Goal: Task Accomplishment & Management: Use online tool/utility

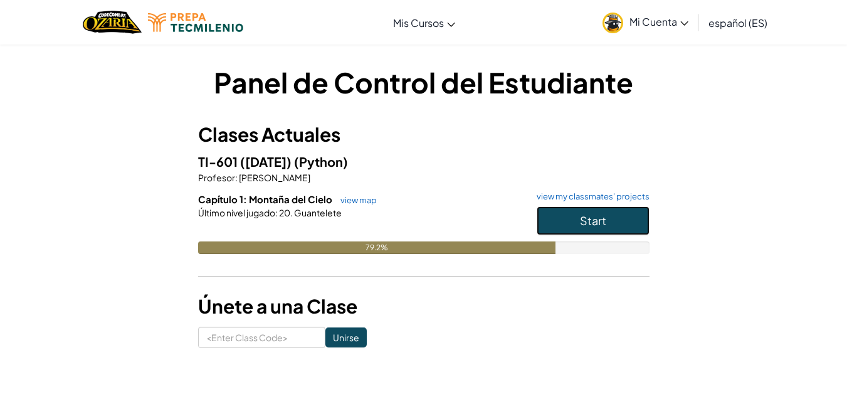
click at [566, 220] on button "Start" at bounding box center [593, 220] width 113 height 29
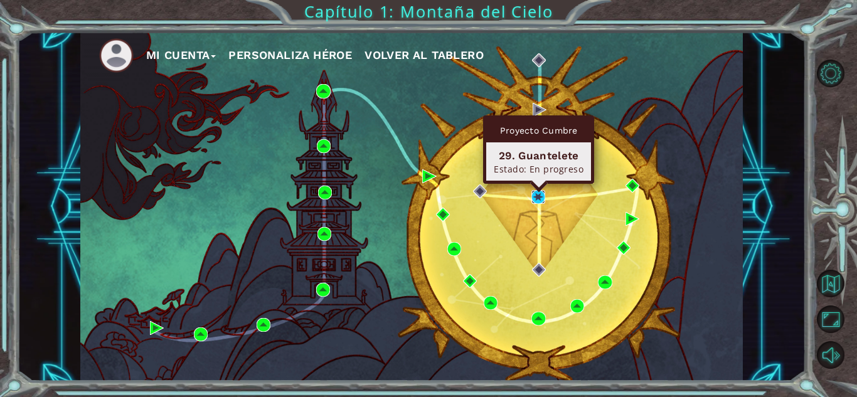
click at [544, 201] on img at bounding box center [538, 197] width 14 height 14
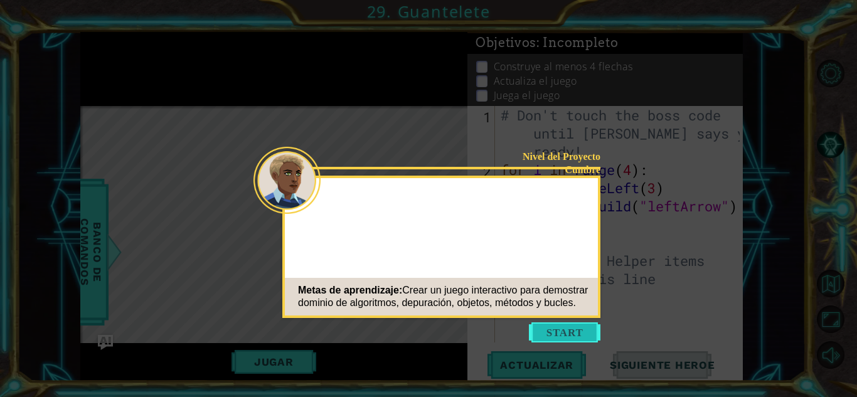
click at [570, 330] on button "Start" at bounding box center [564, 332] width 71 height 20
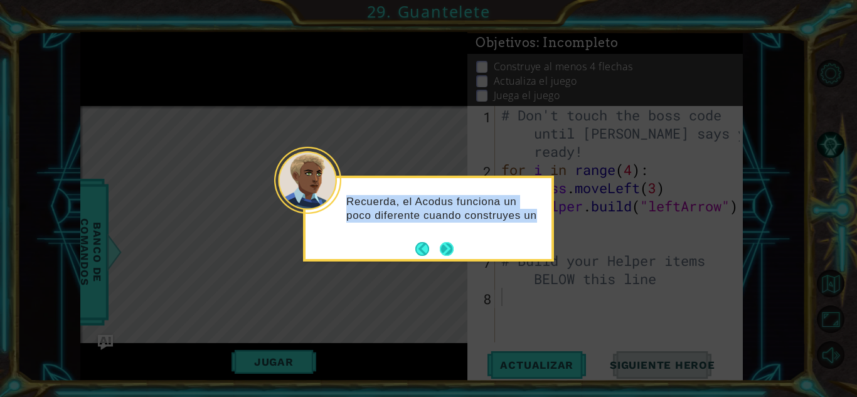
drag, startPoint x: 459, startPoint y: 246, endPoint x: 448, endPoint y: 244, distance: 11.0
click at [448, 244] on div "Recuerda, el Acodus funciona un poco diferente cuando construyes un" at bounding box center [428, 219] width 251 height 86
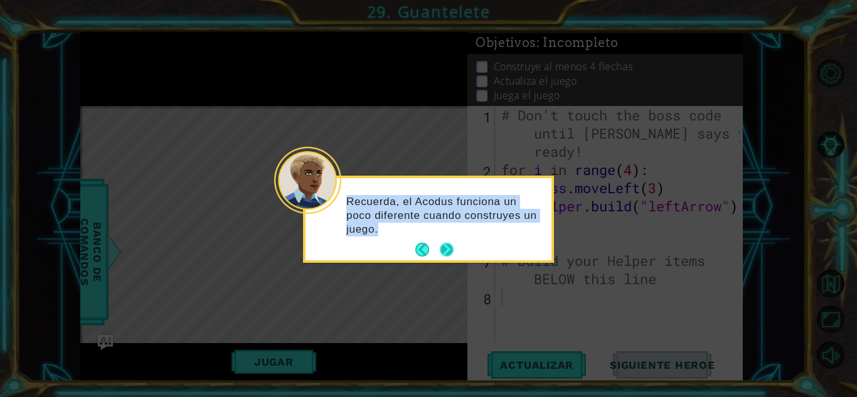
click at [448, 244] on button "Next" at bounding box center [447, 250] width 14 height 14
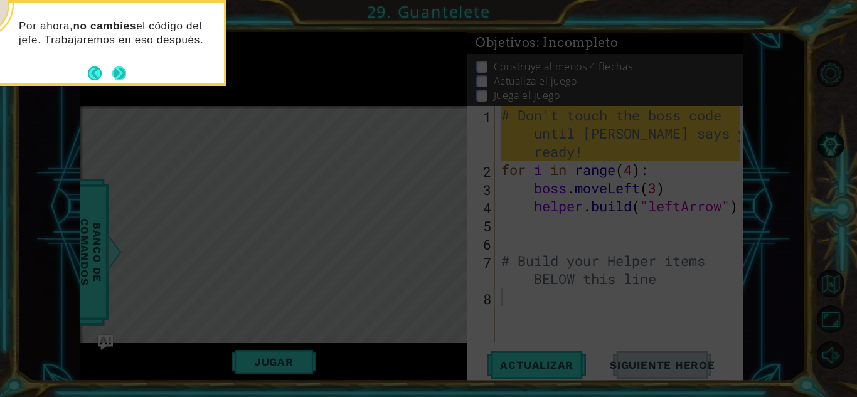
click at [124, 80] on button "Next" at bounding box center [119, 73] width 14 height 14
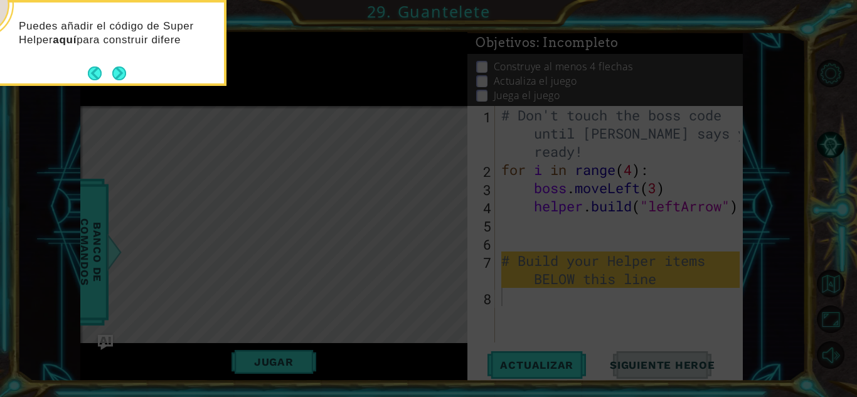
click at [124, 80] on button "Next" at bounding box center [119, 73] width 14 height 14
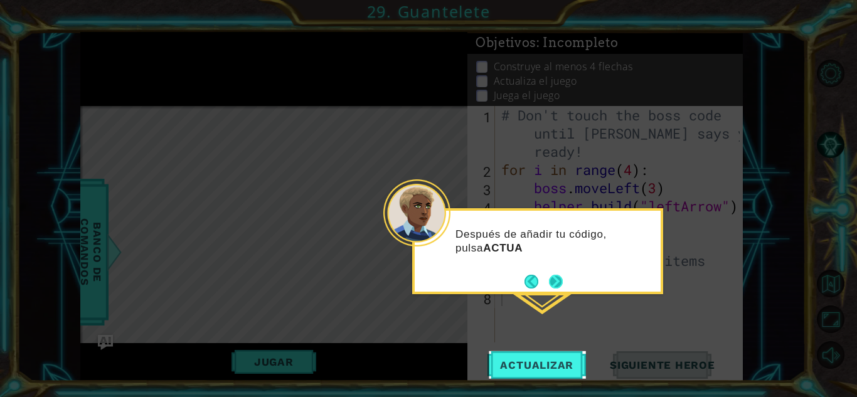
click at [549, 277] on button "Next" at bounding box center [556, 282] width 14 height 14
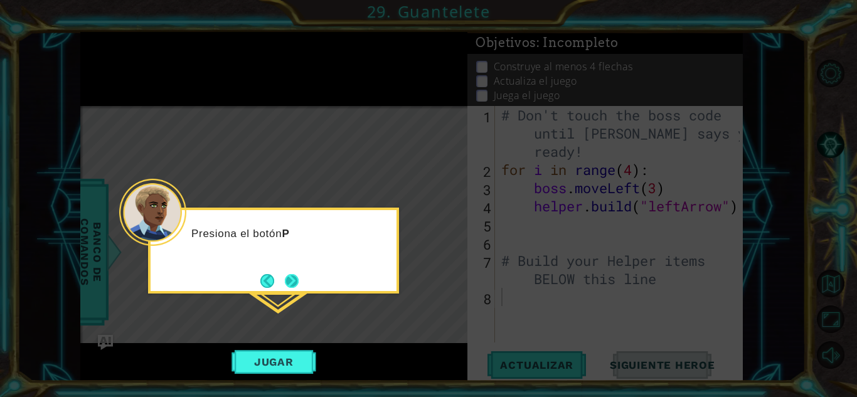
click at [299, 285] on button "Next" at bounding box center [292, 281] width 14 height 14
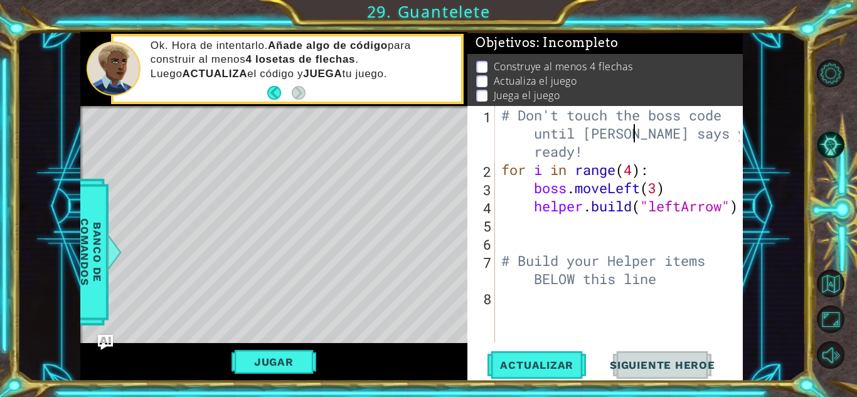
click at [631, 135] on div "# Don't touch the boss code until [PERSON_NAME] says you're ready! for i in ran…" at bounding box center [622, 260] width 247 height 309
type textarea "# Don't touch the boss code until [PERSON_NAME] says you're ready!"
drag, startPoint x: 651, startPoint y: 95, endPoint x: 502, endPoint y: 107, distance: 149.8
click at [502, 107] on div "Objetivos : Incompleto Construye al menos 4 flechas Actualiza el juego Juega el…" at bounding box center [604, 206] width 275 height 349
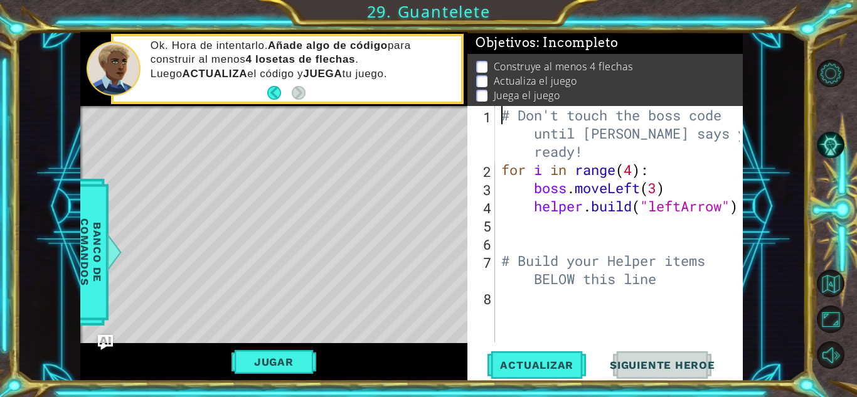
click at [502, 107] on div "# Don't touch the boss code until [PERSON_NAME] says you're ready! for i in ran…" at bounding box center [622, 260] width 247 height 309
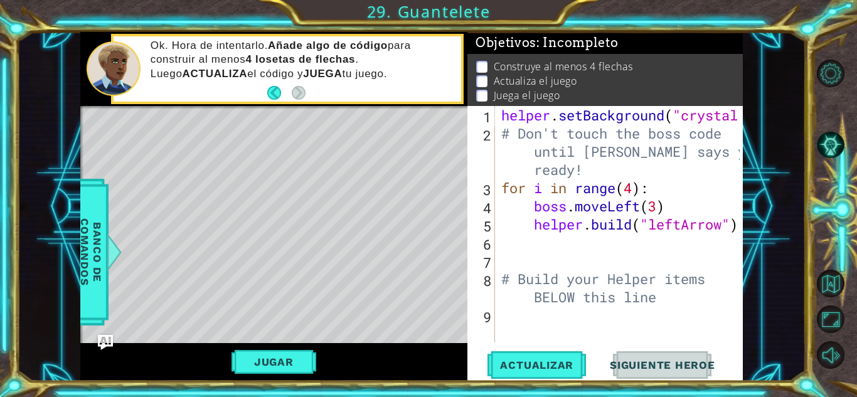
scroll to position [0, 11]
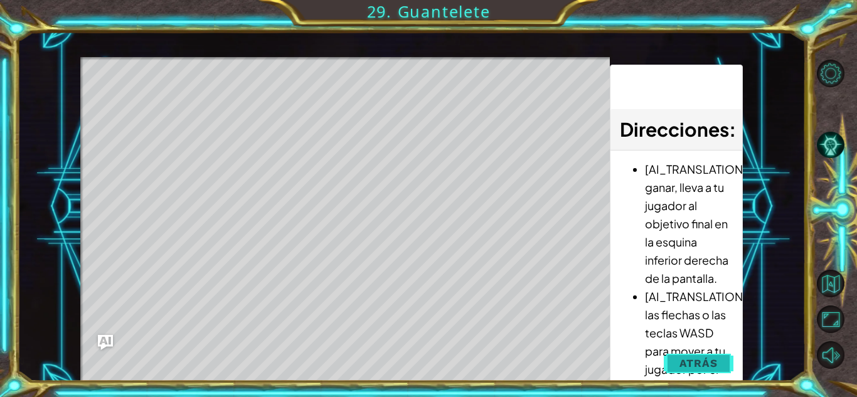
click at [699, 363] on span "Atrás" at bounding box center [698, 363] width 38 height 13
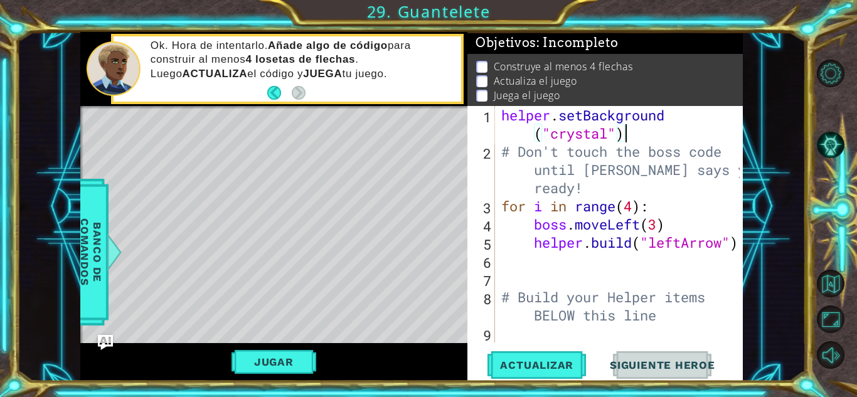
click at [633, 135] on div "helper . setBackground ( "crystal" ) # Don't touch the boss code until [PERSON_…" at bounding box center [622, 251] width 247 height 291
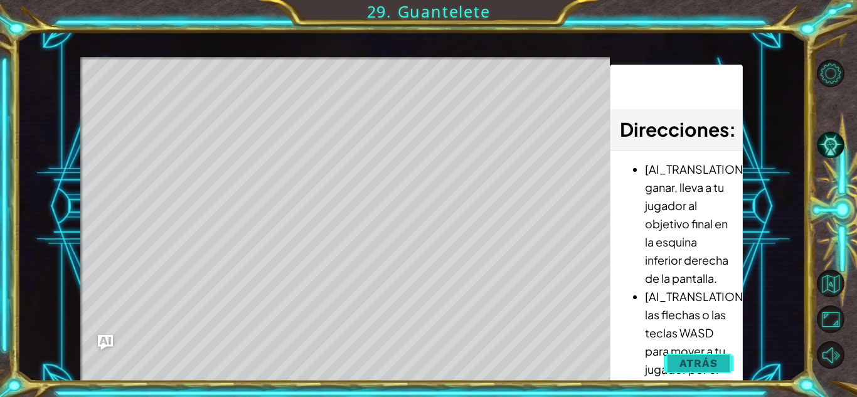
click at [704, 357] on span "Atrás" at bounding box center [698, 363] width 38 height 13
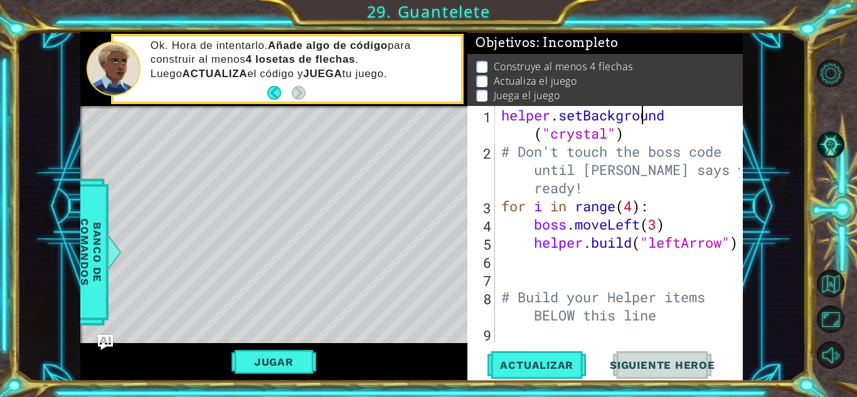
click at [645, 117] on div "helper . setBackground ( "crystal" ) # Don't touch the boss code until [PERSON_…" at bounding box center [622, 251] width 247 height 291
click at [641, 127] on div "helper . setBackground ( "crystal" ) # Don't touch the boss code until [PERSON_…" at bounding box center [622, 251] width 247 height 291
type textarea "helper.setBackground("crystal")"
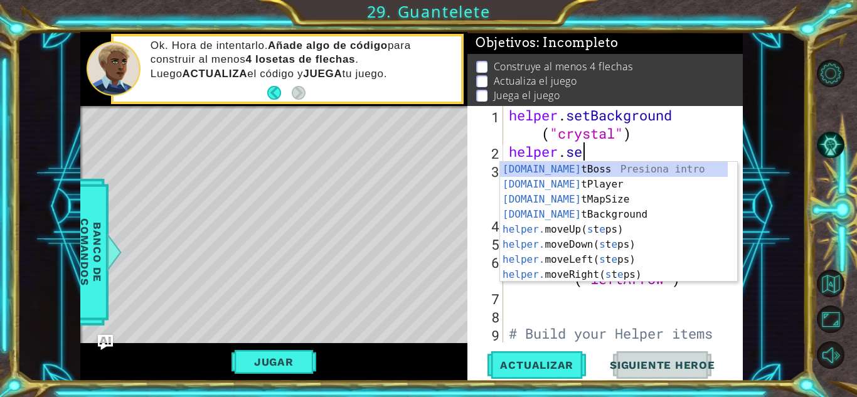
scroll to position [0, 3]
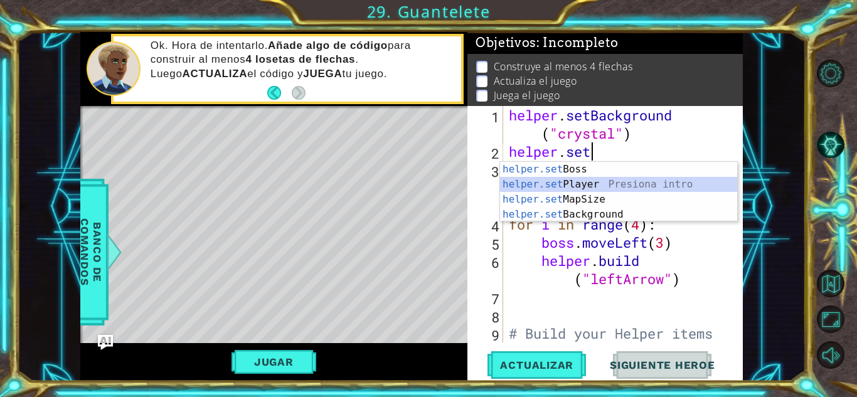
click at [573, 187] on div "helper.set Boss Presiona intro helper.set Player Presiona intro helper.set MapS…" at bounding box center [618, 207] width 237 height 90
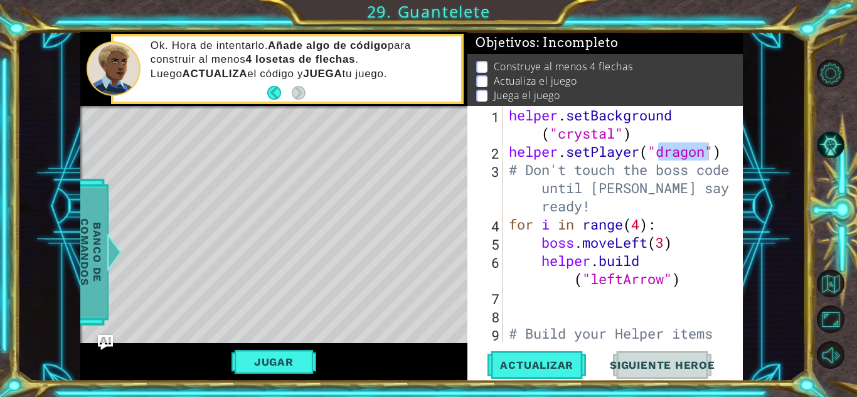
click at [87, 208] on span "Banco de comandos" at bounding box center [91, 252] width 33 height 130
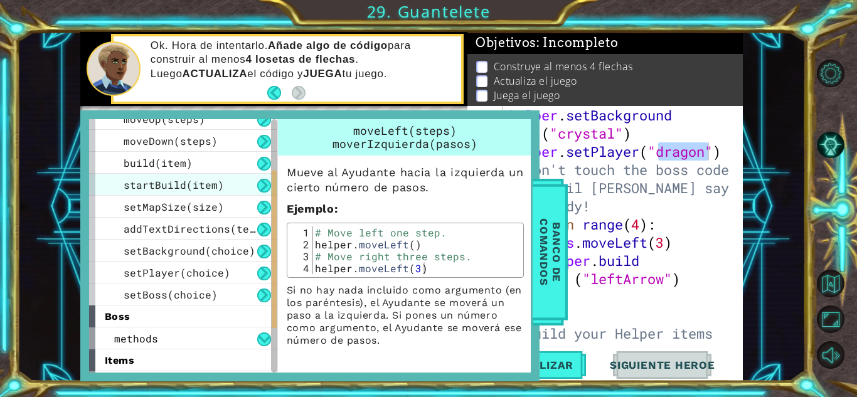
scroll to position [100, 0]
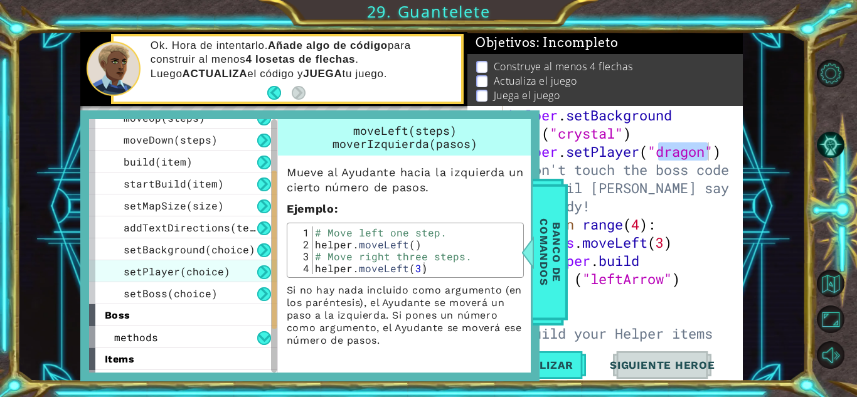
click at [192, 265] on span "setPlayer(choice)" at bounding box center [177, 271] width 107 height 13
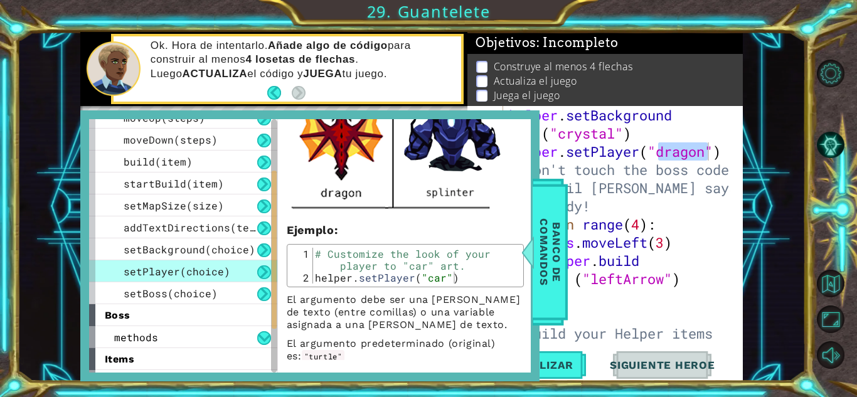
scroll to position [564, 0]
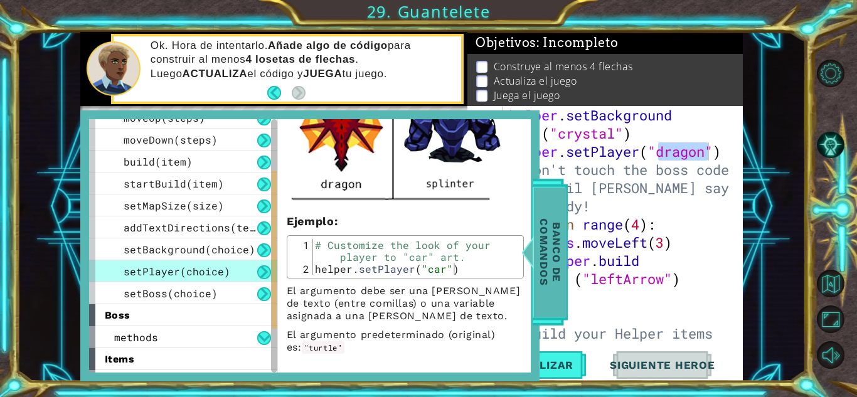
click at [557, 240] on span "Banco de comandos" at bounding box center [550, 252] width 33 height 130
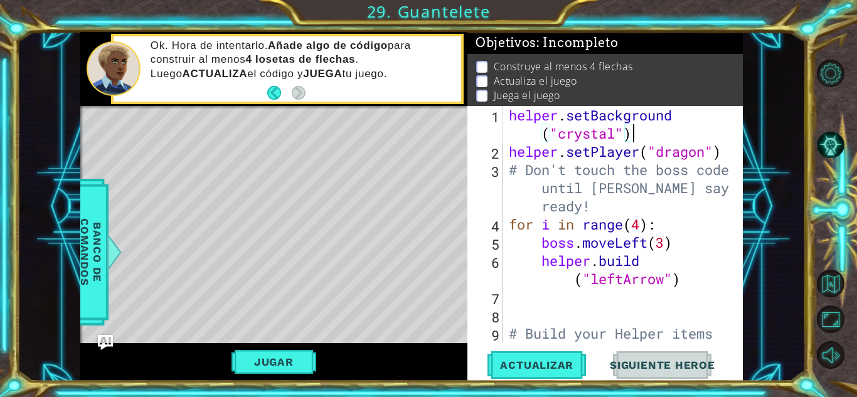
click at [674, 139] on div "helper . setBackground ( "crystal" ) helper . setPlayer ( "dragon" ) # Don't to…" at bounding box center [621, 260] width 230 height 309
click at [675, 152] on div "helper . setBackground ( "crystal" ) helper . setPlayer ( "dragon" ) # Don't to…" at bounding box center [621, 260] width 230 height 309
type textarea "helper.setPlayer("moth")"
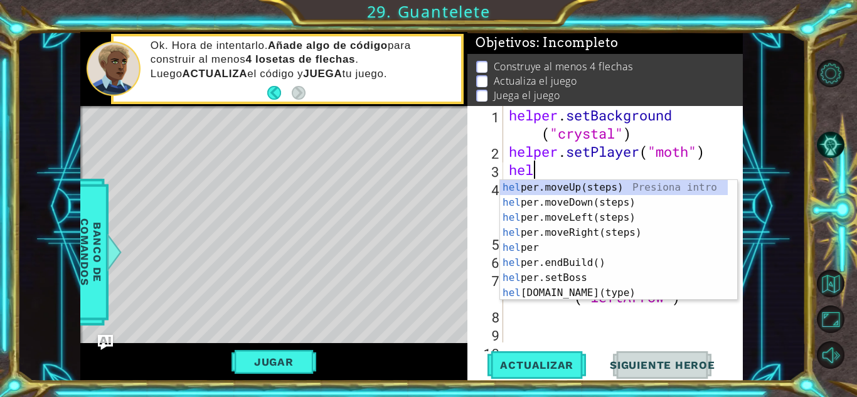
scroll to position [0, 1]
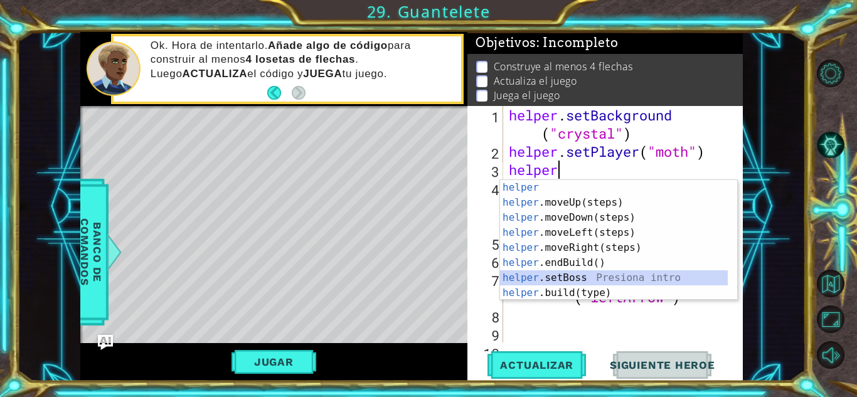
click at [568, 273] on div "helper Presiona intro helper .moveUp(steps) Presiona intro helper .moveDown(ste…" at bounding box center [614, 255] width 228 height 151
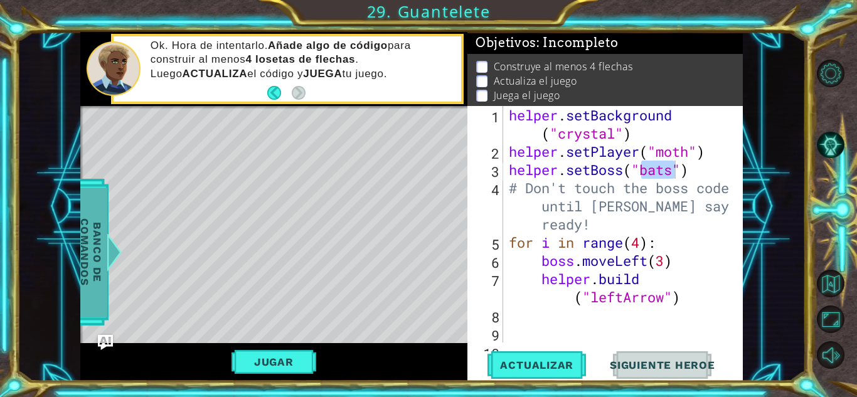
click at [112, 258] on div at bounding box center [114, 252] width 16 height 38
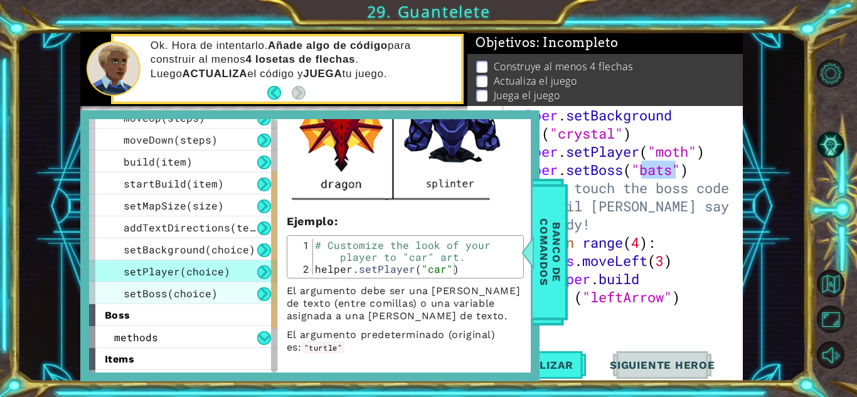
click at [201, 291] on span "setBoss(choice)" at bounding box center [171, 293] width 94 height 13
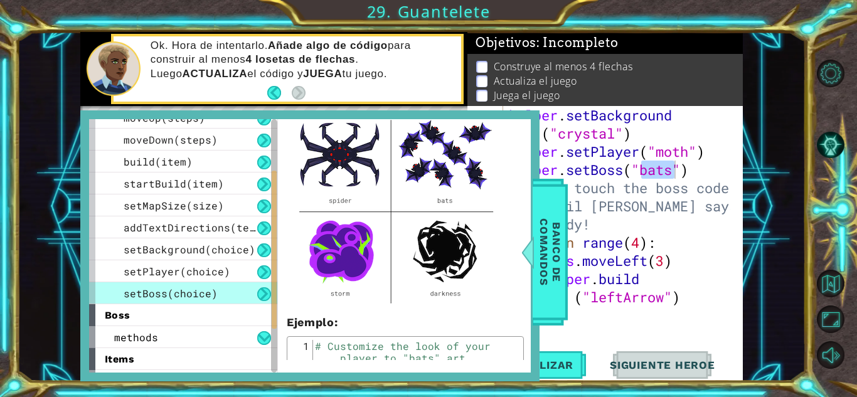
scroll to position [122, 0]
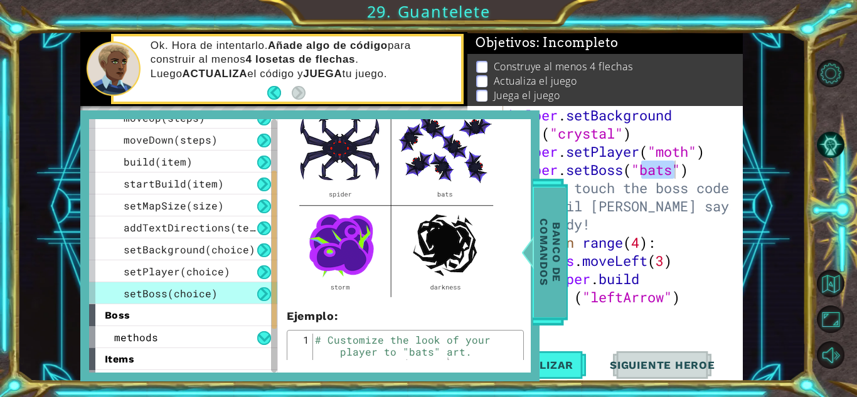
click at [553, 261] on span "Banco de comandos" at bounding box center [550, 252] width 33 height 130
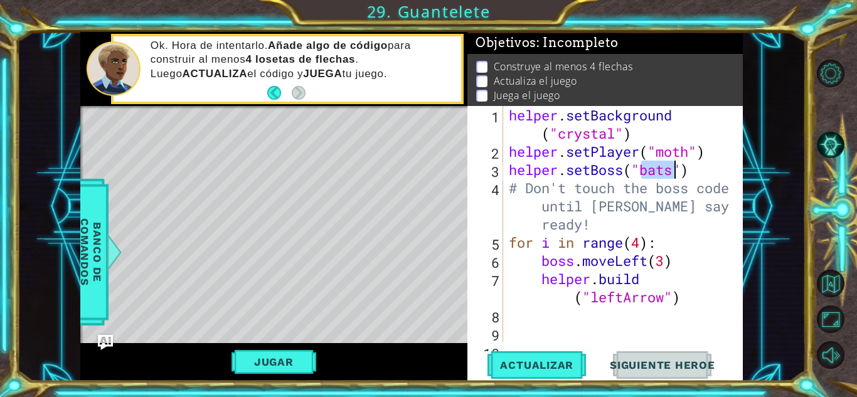
click at [664, 166] on div "helper . setBackground ( "crystal" ) helper . setPlayer ( "moth" ) helper . set…" at bounding box center [618, 224] width 224 height 236
click at [664, 166] on div "helper . setBackground ( "crystal" ) helper . setPlayer ( "moth" ) helper . set…" at bounding box center [621, 260] width 230 height 309
type textarea "helper.setBoss("storm")"
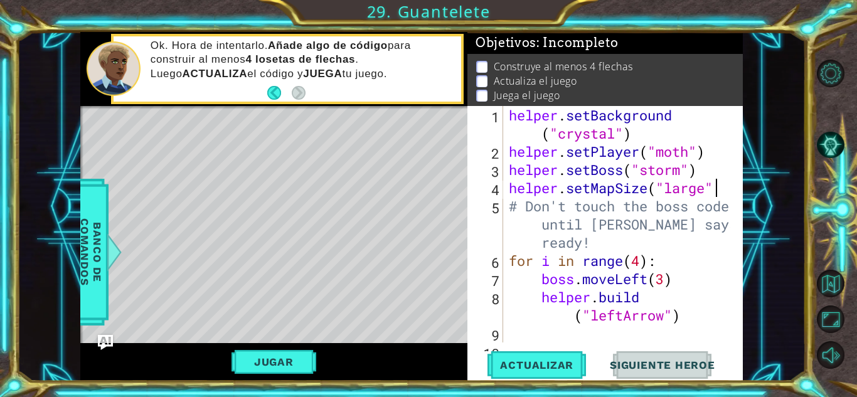
scroll to position [0, 9]
type textarea "helper.setMapSize("large")"
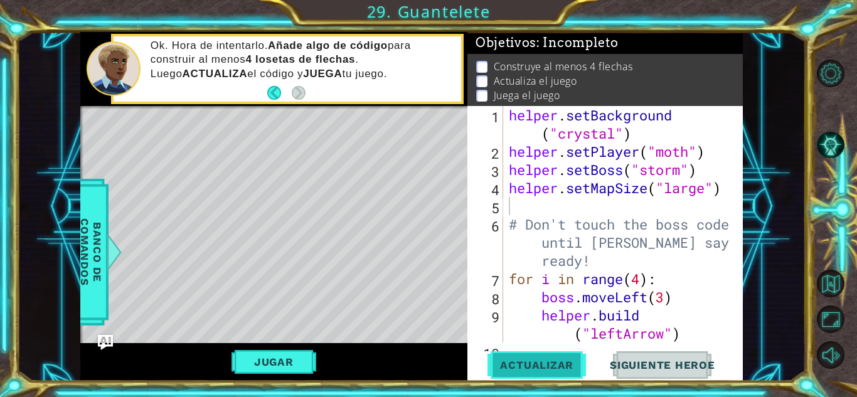
click at [502, 363] on span "Actualizar" at bounding box center [536, 365] width 98 height 13
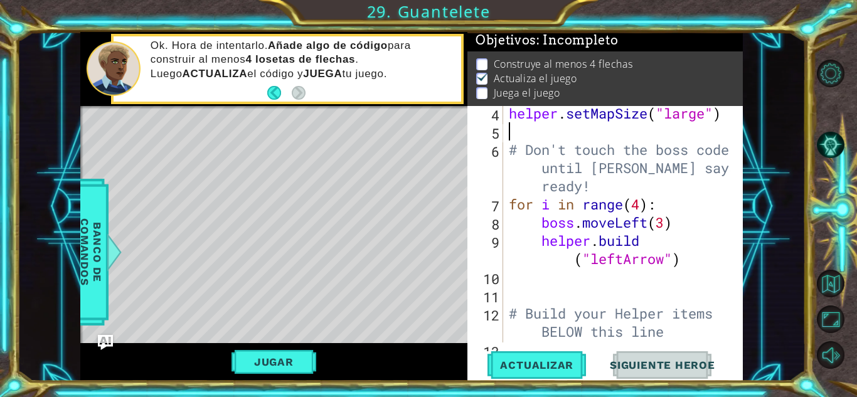
scroll to position [91, 0]
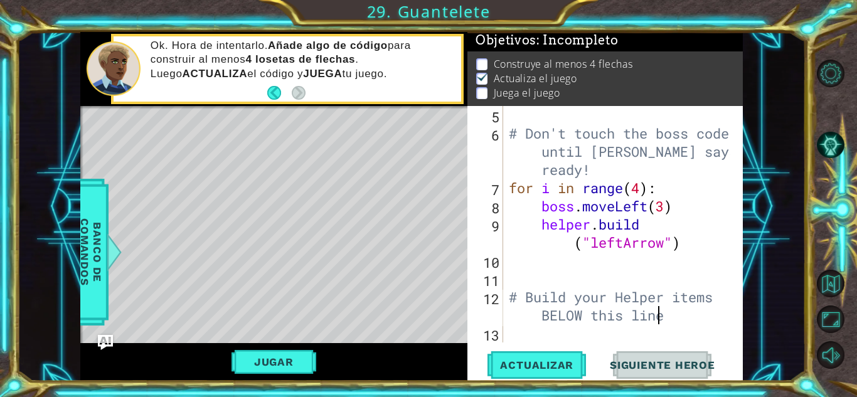
click at [657, 311] on div "# Don't touch the boss code until [PERSON_NAME] says you're ready! for i in ran…" at bounding box center [621, 242] width 230 height 273
type textarea "# Build your Helper items BELOW this line"
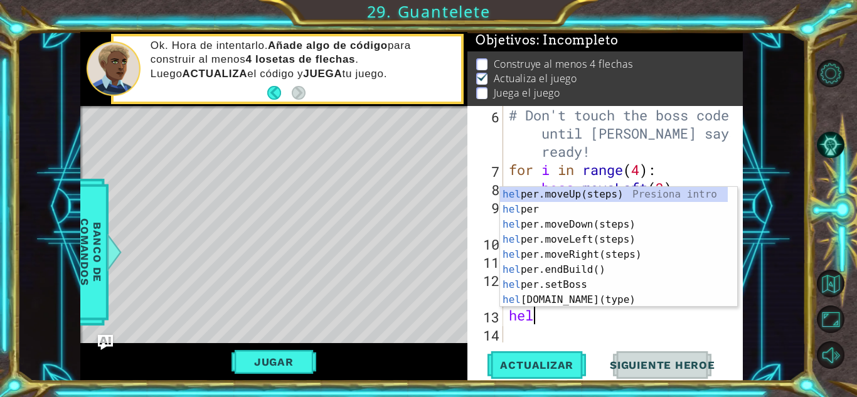
scroll to position [0, 1]
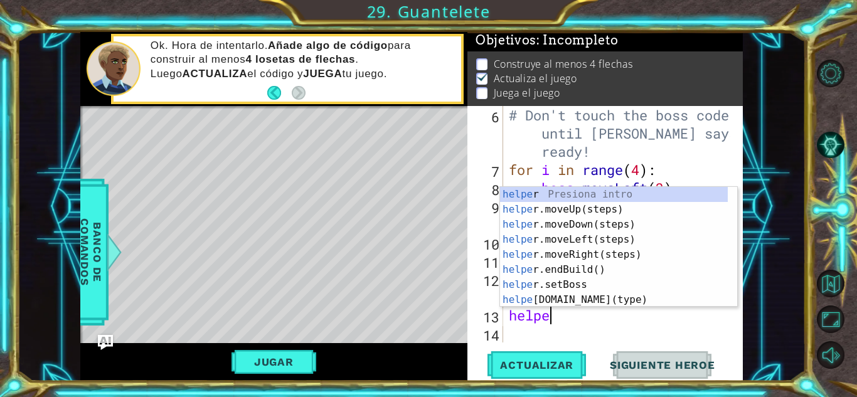
type textarea "helper"
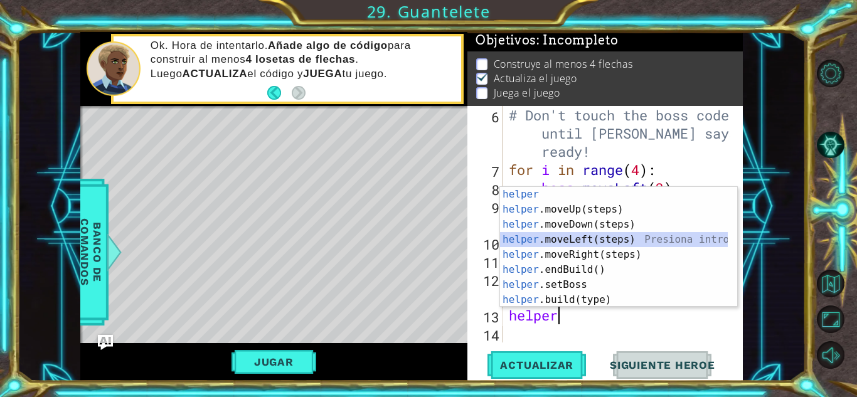
click at [574, 241] on div "helper Presiona intro helper .moveUp(steps) Presiona intro helper .moveDown(ste…" at bounding box center [614, 262] width 228 height 151
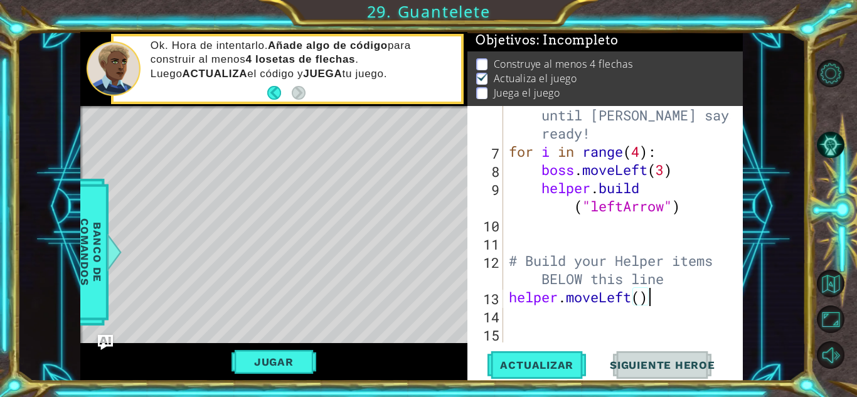
click at [671, 305] on div "# Don't touch the boss code until [PERSON_NAME] says you're ready! for i in ran…" at bounding box center [621, 242] width 230 height 309
type textarea "helper.moveLeft(7)"
type textarea "for i in range (7):"
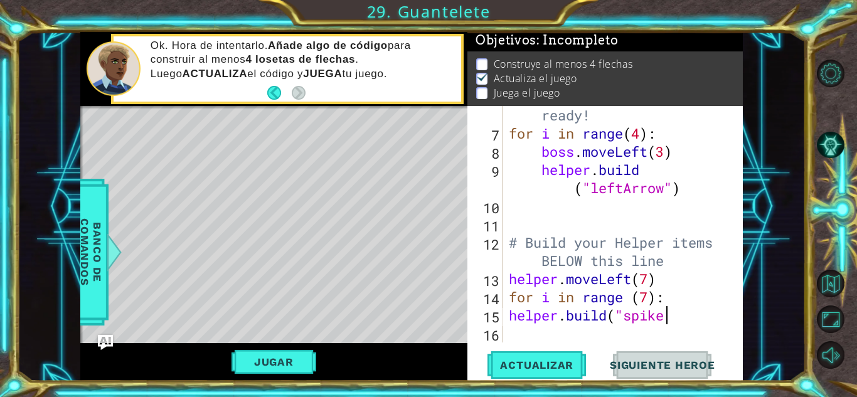
scroll to position [0, 7]
type textarea "[DOMAIN_NAME]("spikes")"
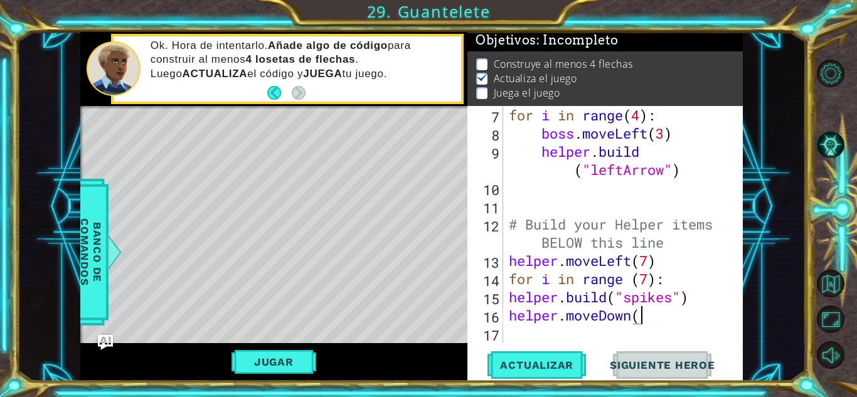
scroll to position [0, 6]
click at [563, 354] on button "Actualizar" at bounding box center [536, 365] width 98 height 28
click at [675, 288] on div "for i in range ( 4 ) : boss . moveLeft ( 3 ) helper . build ( "leftArrow" ) # B…" at bounding box center [621, 242] width 230 height 273
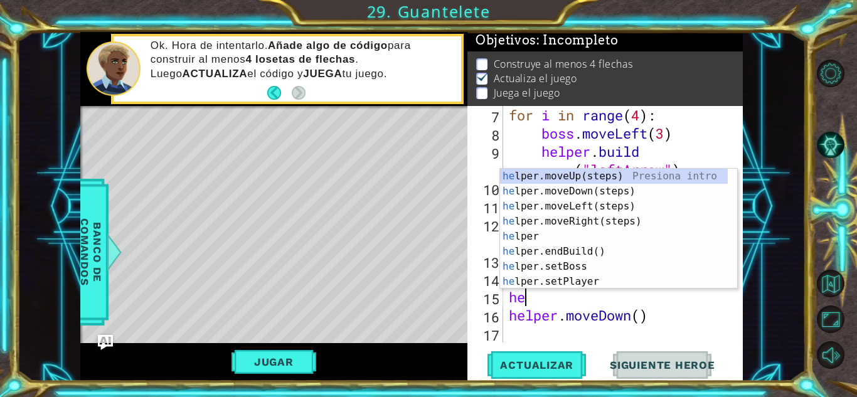
scroll to position [0, 0]
type textarea "h"
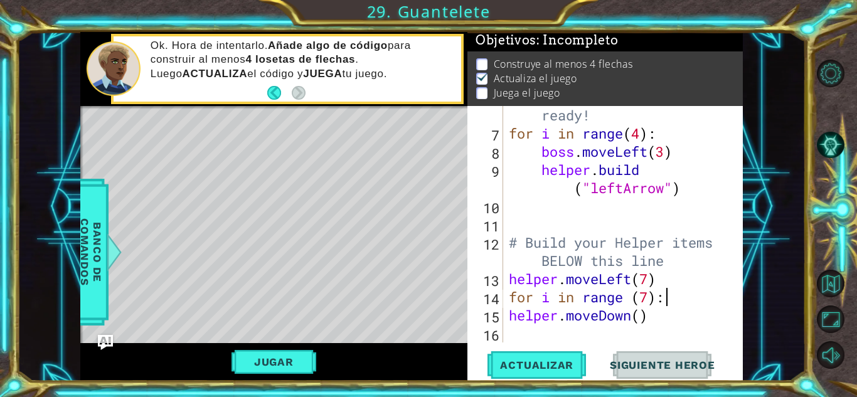
scroll to position [146, 0]
click at [537, 362] on span "Actualizar" at bounding box center [536, 365] width 98 height 13
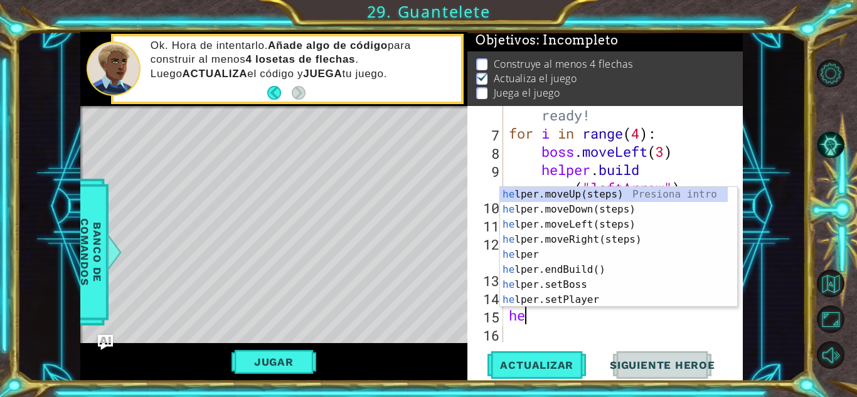
type textarea "h"
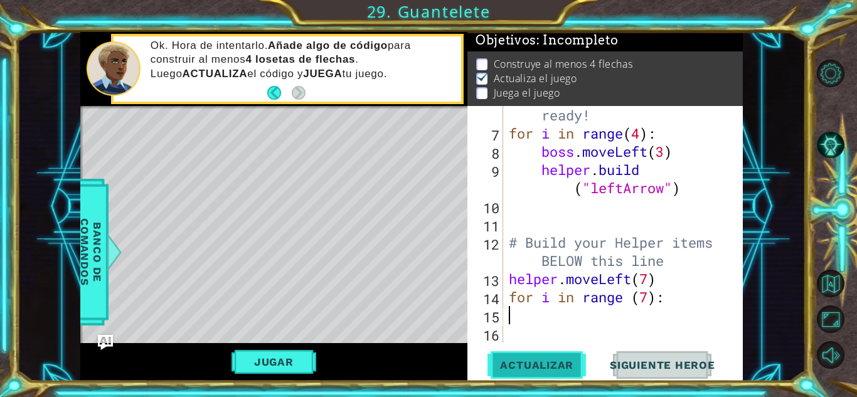
click at [561, 362] on span "Actualizar" at bounding box center [536, 365] width 98 height 13
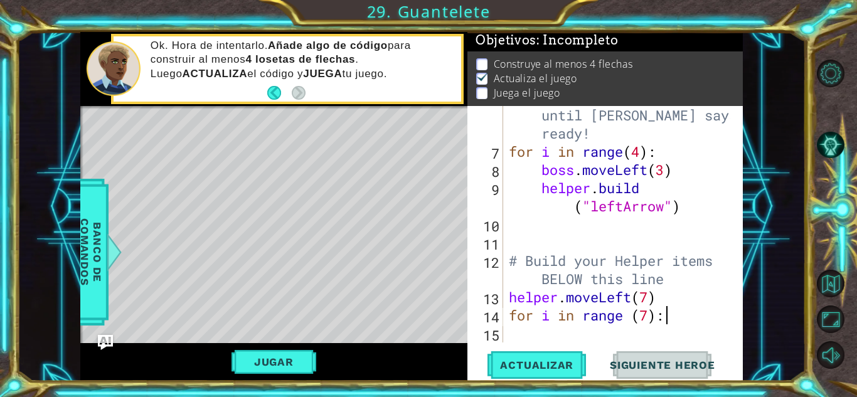
scroll to position [127, 0]
type textarea "f"
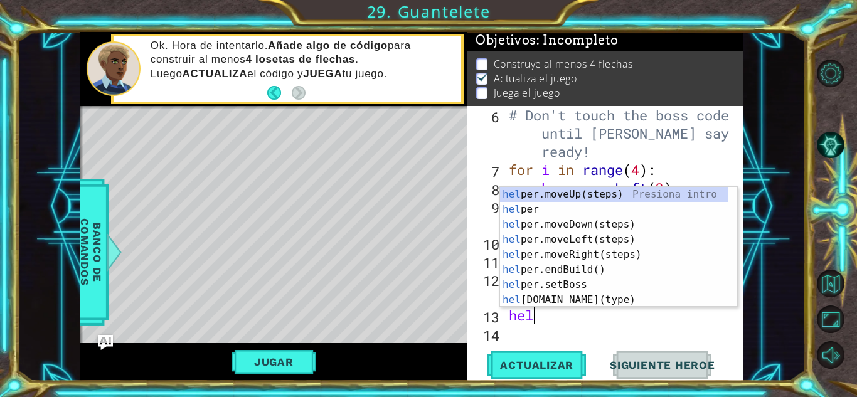
type textarea "h"
type textarea "# Build your Helper items BELOW this line"
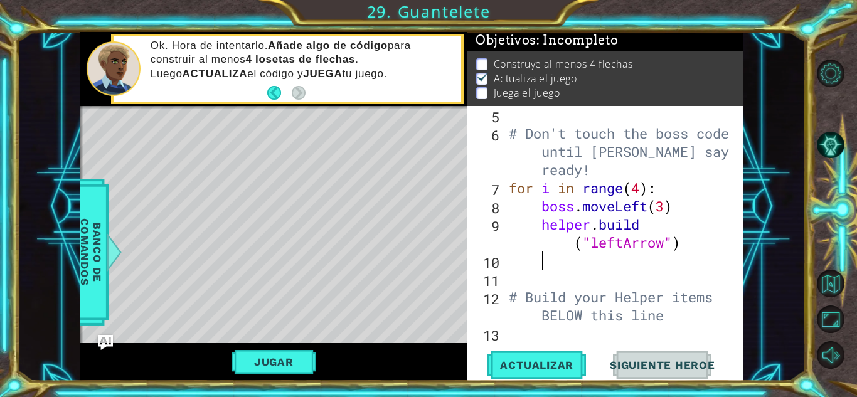
type textarea "[DOMAIN_NAME]("leftArrow")"
click at [574, 356] on button "Actualizar" at bounding box center [536, 365] width 98 height 28
click at [304, 357] on button "Jugar" at bounding box center [273, 362] width 85 height 24
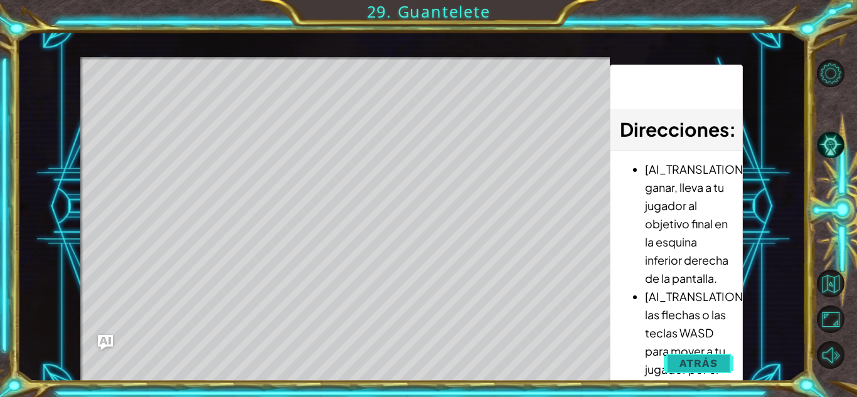
click at [699, 368] on span "Atrás" at bounding box center [698, 363] width 38 height 13
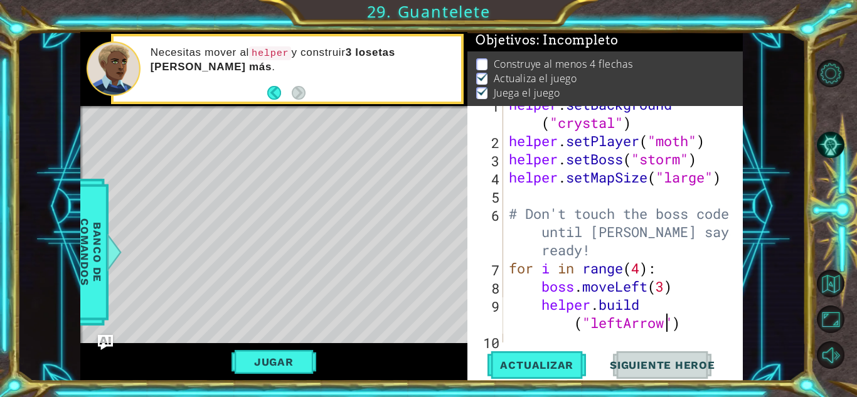
scroll to position [11, 0]
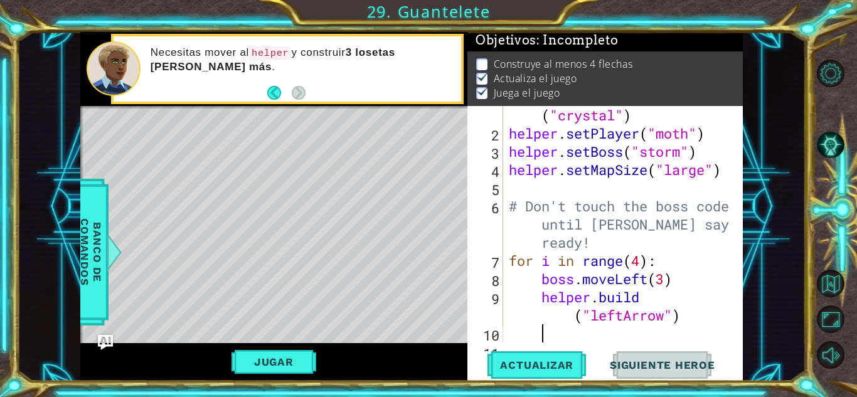
type textarea "# Build your Helper items BELOW this line"
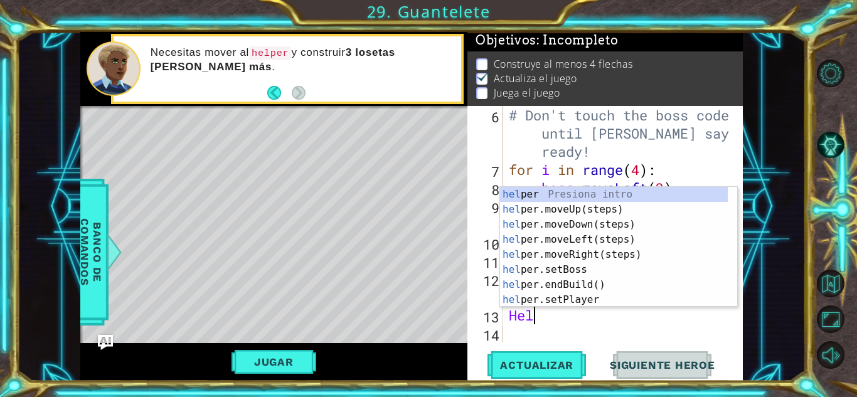
scroll to position [0, 0]
type textarea "H"
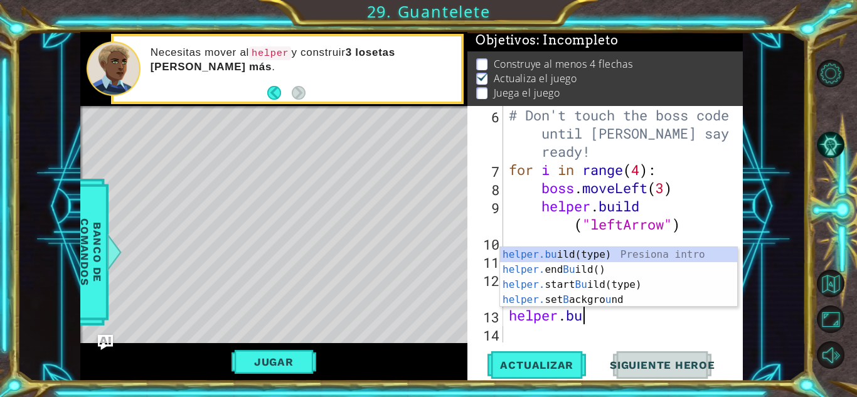
scroll to position [0, 3]
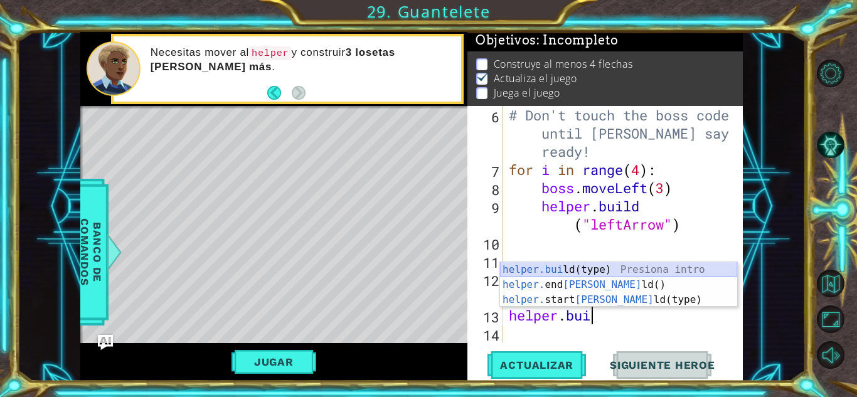
click at [583, 271] on div "helper.[PERSON_NAME](type) Presiona intro helper. end [PERSON_NAME]() Presiona …" at bounding box center [618, 299] width 237 height 75
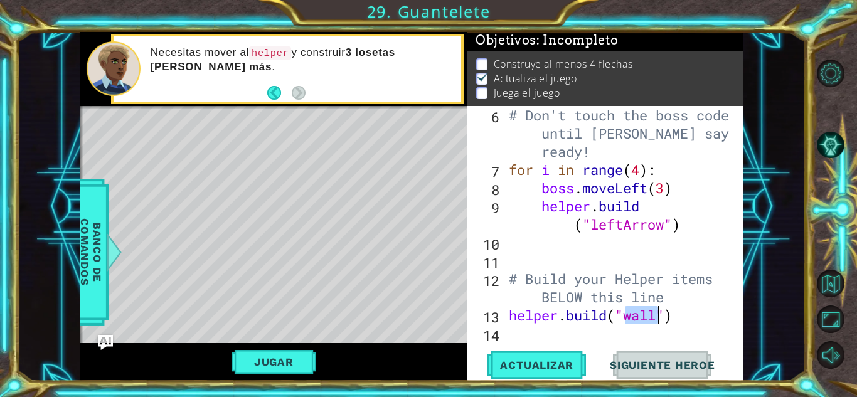
type textarea "# Build your Helper items BELOW this line"
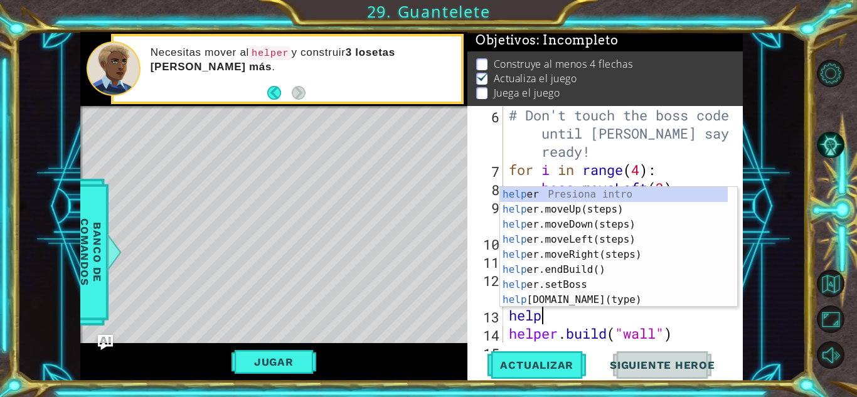
type textarea "helpe"
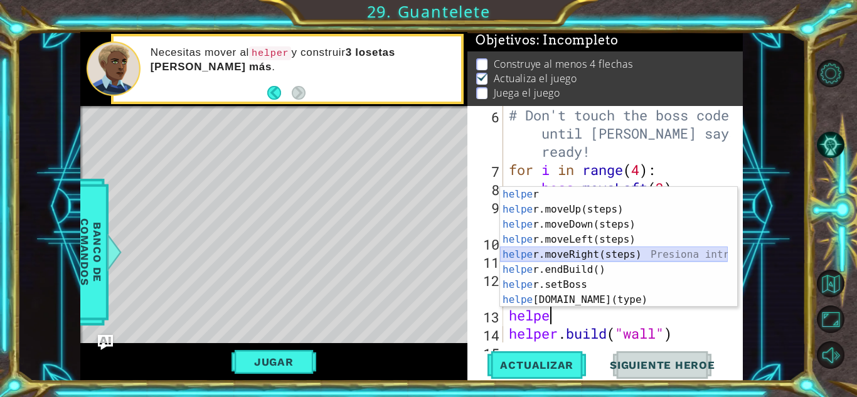
drag, startPoint x: 671, startPoint y: 258, endPoint x: 640, endPoint y: 249, distance: 32.7
click at [640, 249] on div "helpe r Presiona intro helpe r.moveUp(steps) Presiona intro helpe r.moveDown(st…" at bounding box center [614, 262] width 228 height 151
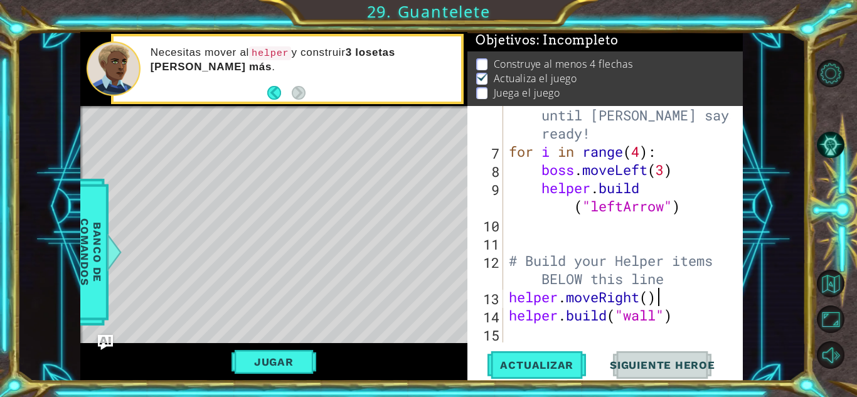
scroll to position [127, 0]
click at [547, 370] on span "Actualizar" at bounding box center [536, 365] width 98 height 13
click at [298, 372] on button "Jugar" at bounding box center [273, 362] width 85 height 24
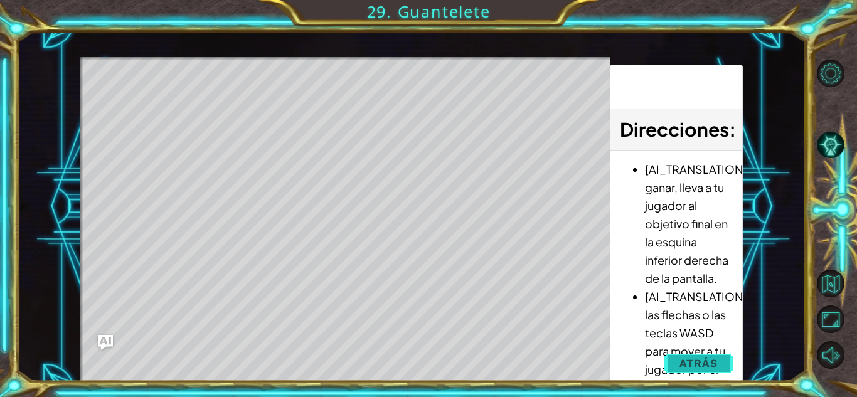
click at [701, 357] on span "Atrás" at bounding box center [698, 363] width 38 height 13
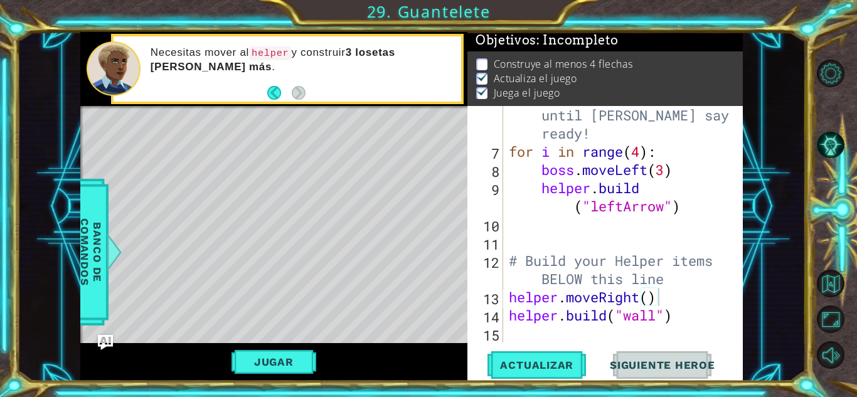
click at [696, 322] on div "# Don't touch the boss code until [PERSON_NAME] says you're ready! for i in ran…" at bounding box center [621, 242] width 230 height 309
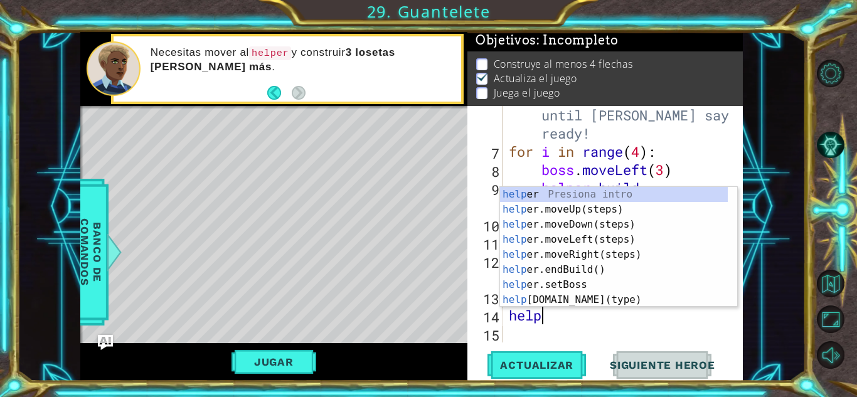
type textarea "hel"
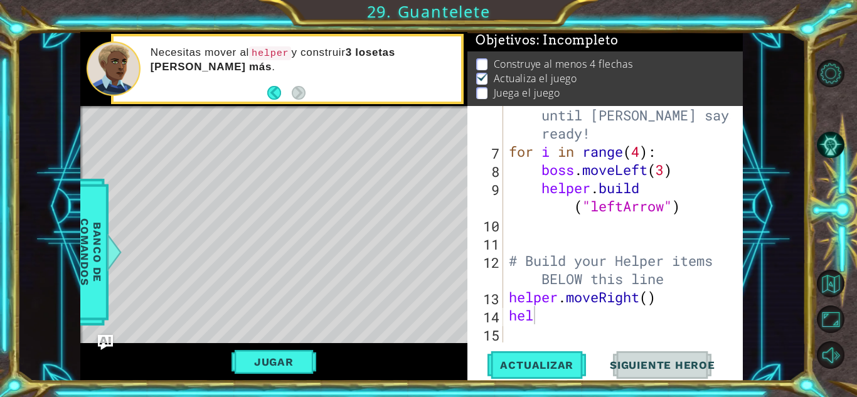
click at [807, 204] on div "1 ההההההההההההההההההההההההההההההההההההההההההההההההההההההההההההההההההההההההההההה…" at bounding box center [428, 198] width 857 height 397
click at [646, 246] on div "# Don't touch the boss code until [PERSON_NAME] says you're ready! for i in ran…" at bounding box center [621, 242] width 230 height 309
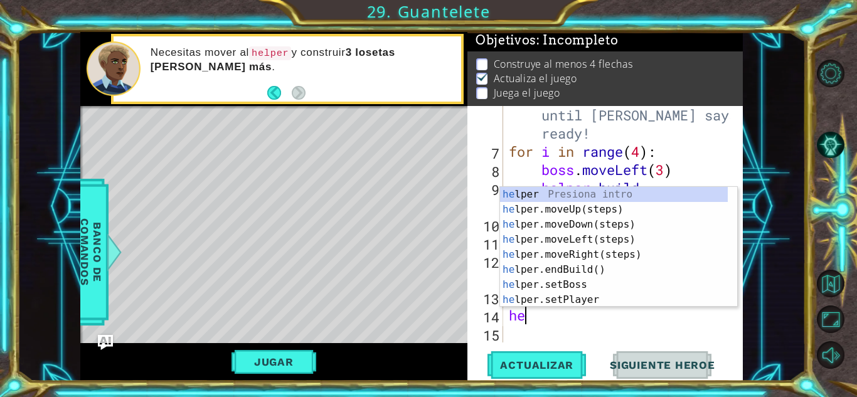
type textarea "h"
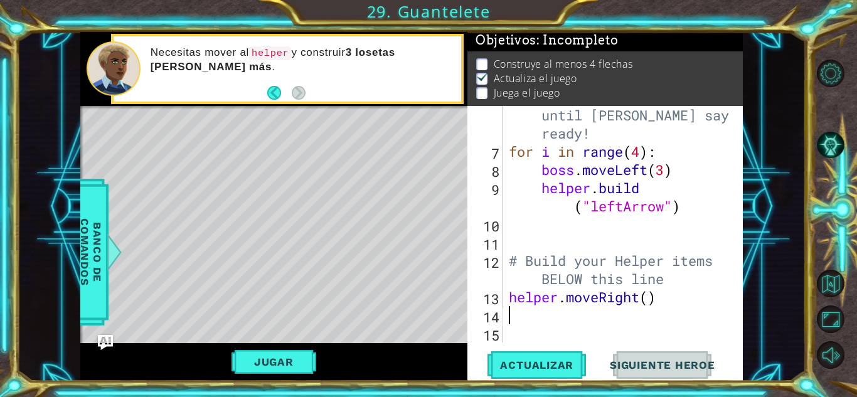
scroll to position [109, 0]
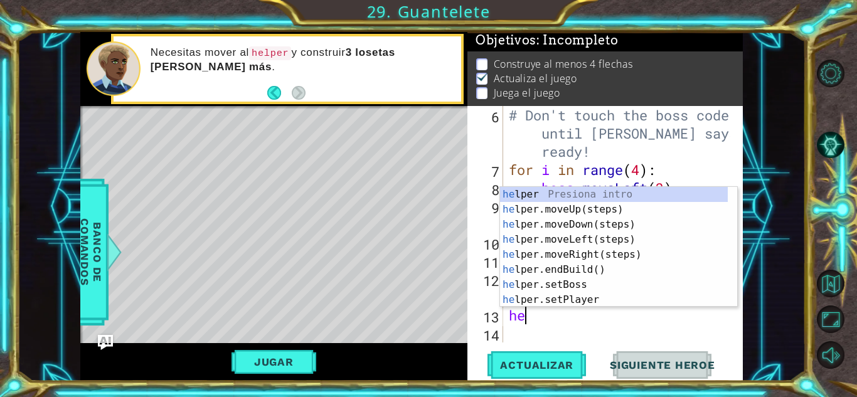
type textarea "h"
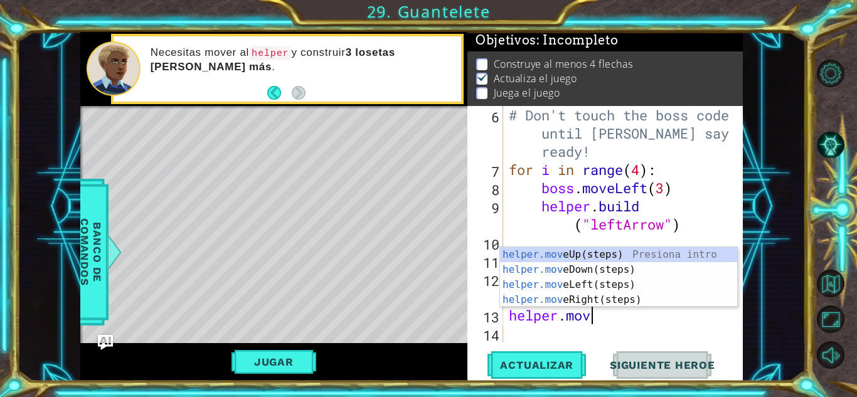
scroll to position [0, 3]
type textarea "helper.move"
click at [614, 256] on div "helper.move Up(steps) Presiona intro helper.move Down(steps) Presiona intro hel…" at bounding box center [618, 292] width 237 height 90
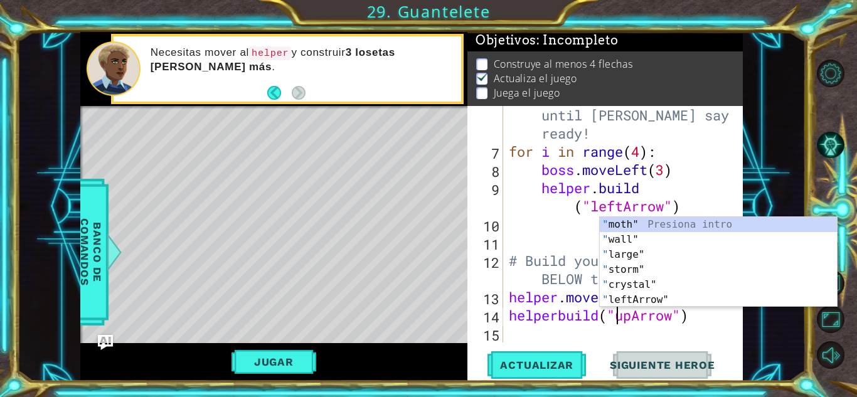
scroll to position [0, 4]
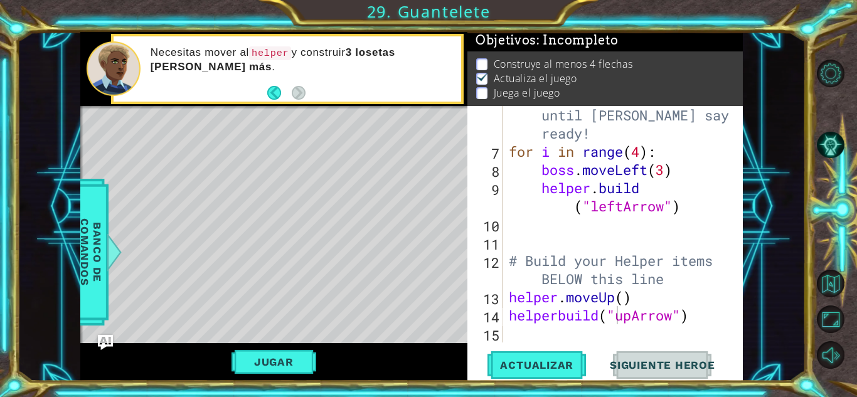
click at [772, 344] on div "1 ההההההההההההההההההההההההההההההההההההההההההההההההההההההההההההההההההההההההההההה…" at bounding box center [411, 206] width 788 height 349
click at [567, 366] on span "Actualizar" at bounding box center [536, 365] width 98 height 13
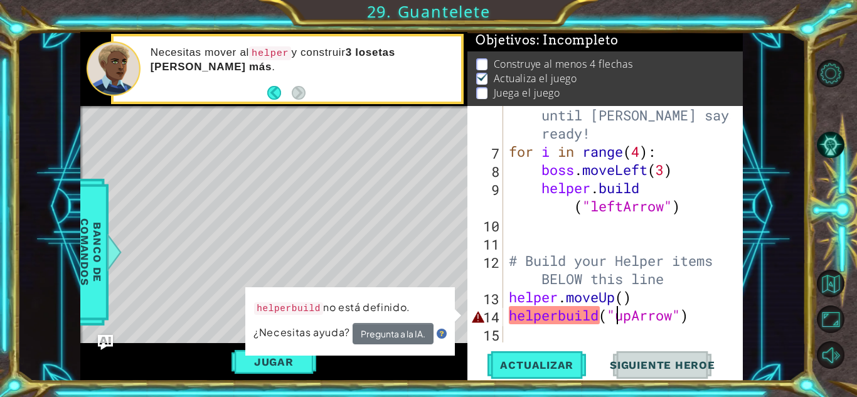
click at [557, 315] on div "# Don't touch the boss code until [PERSON_NAME] says you're ready! for i in ran…" at bounding box center [621, 242] width 230 height 309
click at [418, 337] on button "Pregunta a la IA." at bounding box center [392, 334] width 81 height 22
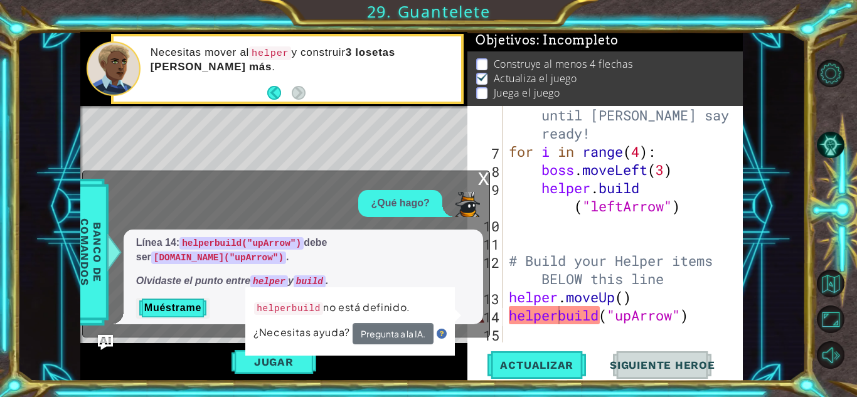
click at [480, 184] on div "x" at bounding box center [483, 177] width 11 height 13
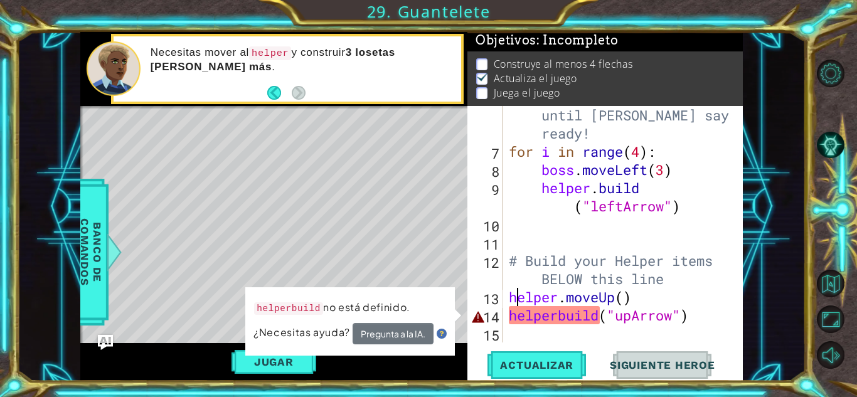
click at [517, 299] on div "# Don't touch the boss code until [PERSON_NAME] says you're ready! for i in ran…" at bounding box center [621, 242] width 230 height 309
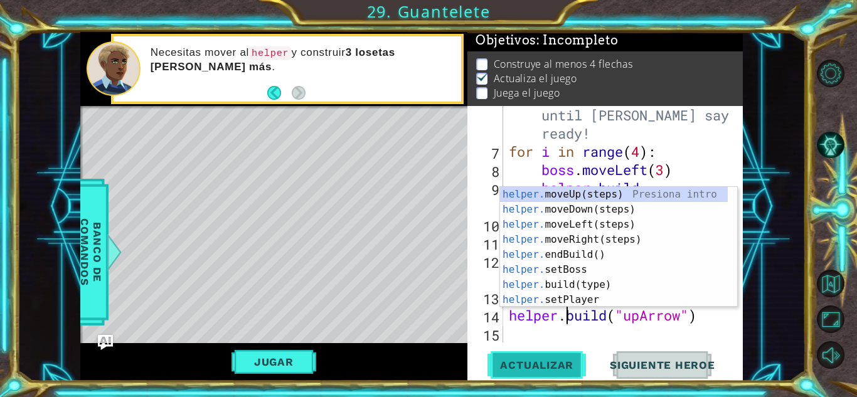
type textarea "[DOMAIN_NAME]("upArrow")"
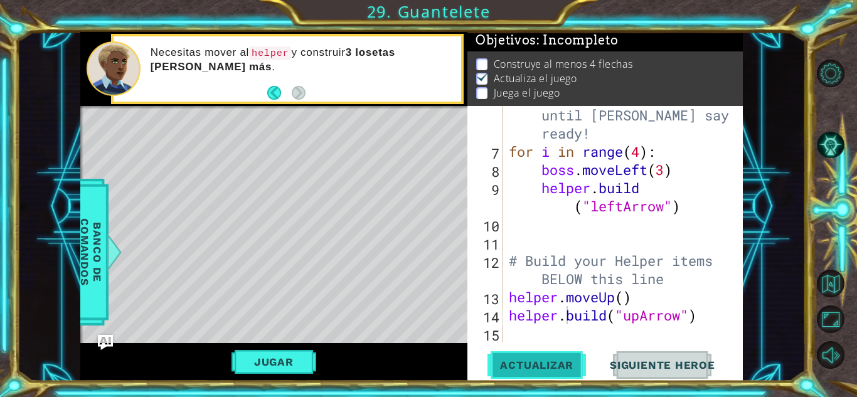
click at [513, 368] on span "Actualizar" at bounding box center [536, 365] width 98 height 13
click at [524, 372] on button "Actualizar" at bounding box center [536, 365] width 98 height 28
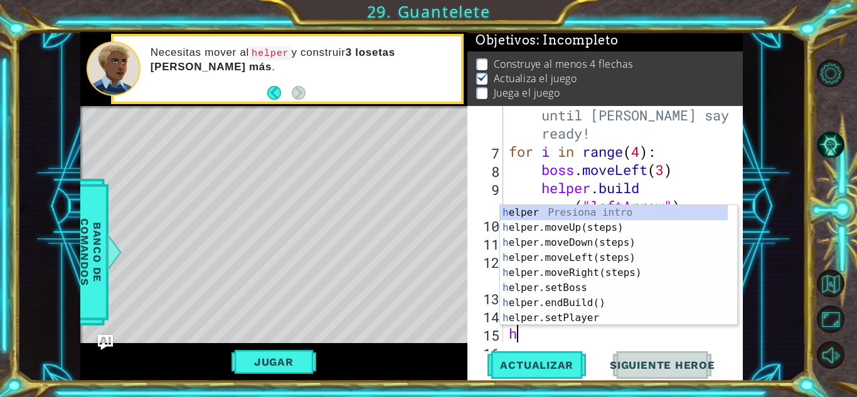
scroll to position [146, 0]
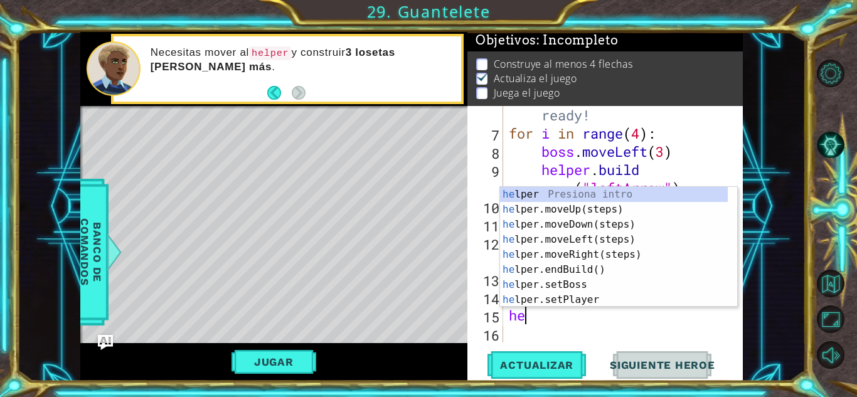
type textarea "hel"
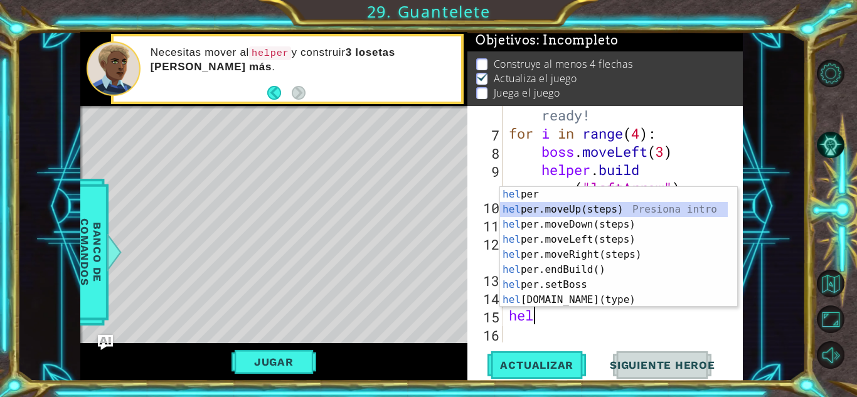
click at [574, 209] on div "hel per Presiona intro hel per.moveUp(steps) Presiona intro hel per.moveDown(st…" at bounding box center [614, 262] width 228 height 151
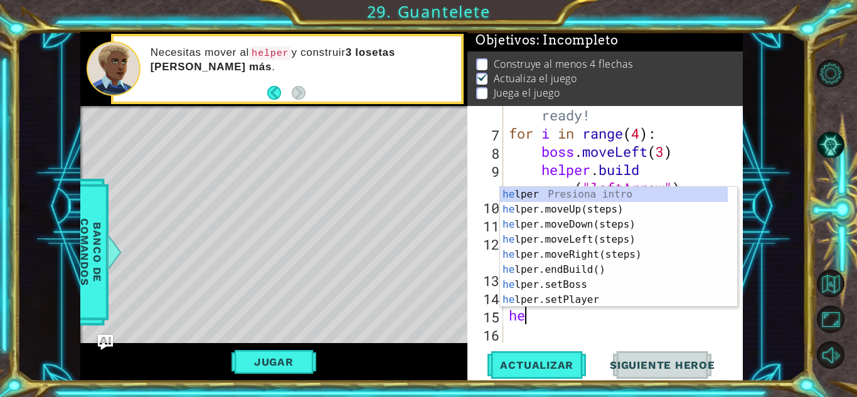
type textarea "h"
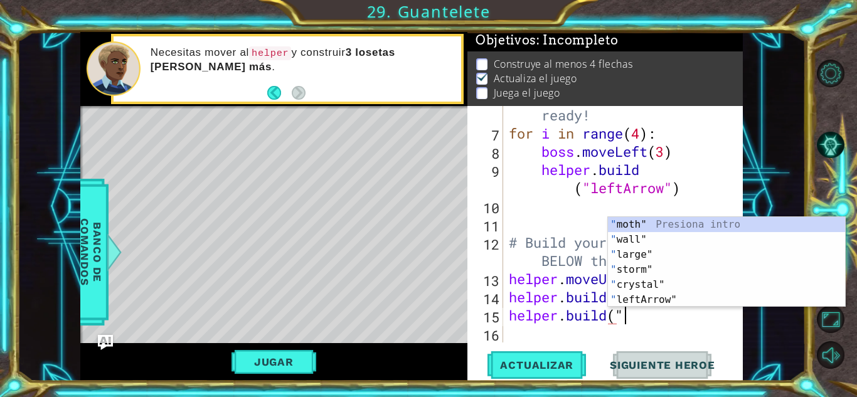
scroll to position [0, 4]
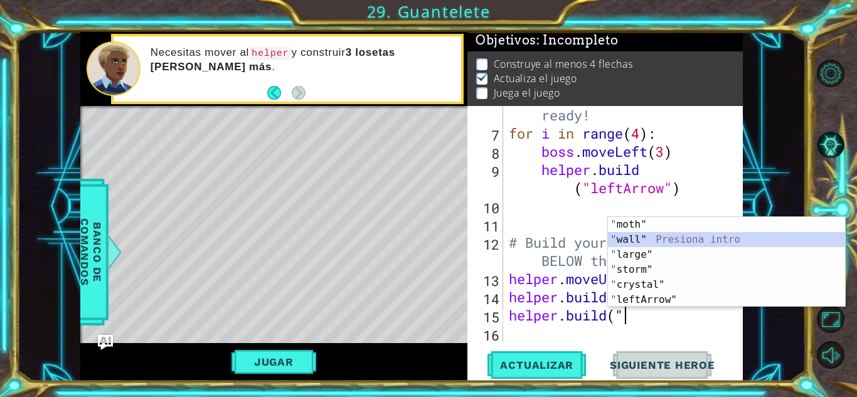
click at [664, 236] on div "" moth" Presiona intro " wall" Presiona intro " large" Presiona intro " storm" …" at bounding box center [726, 277] width 237 height 120
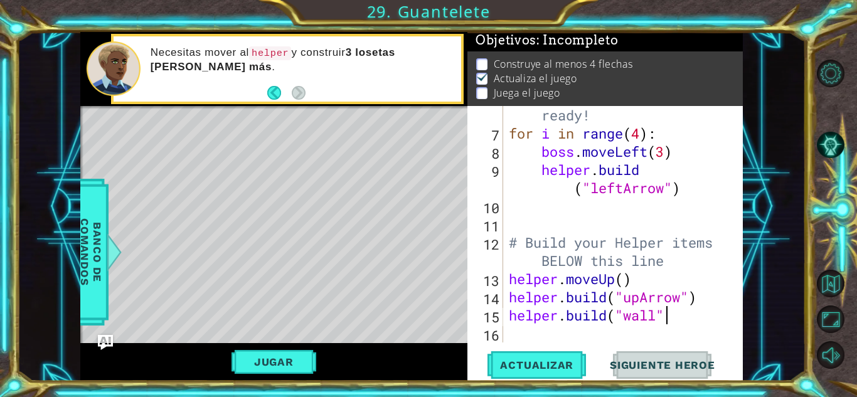
scroll to position [0, 7]
click at [561, 368] on span "Actualizar" at bounding box center [536, 365] width 98 height 13
click at [277, 352] on button "Jugar" at bounding box center [273, 362] width 85 height 24
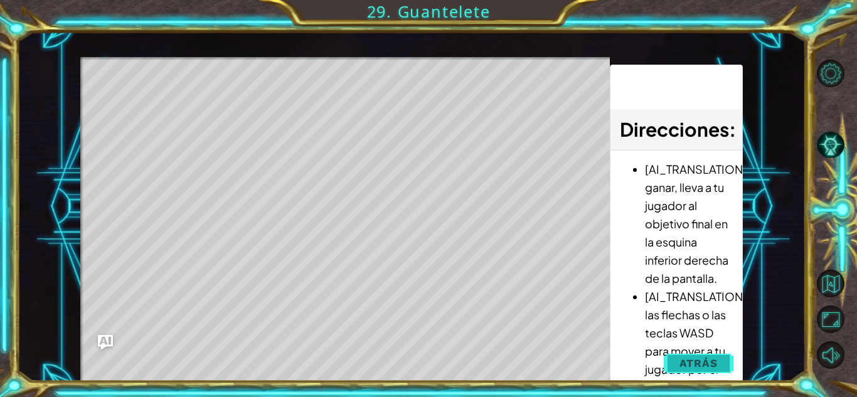
click at [702, 364] on span "Atrás" at bounding box center [698, 363] width 38 height 13
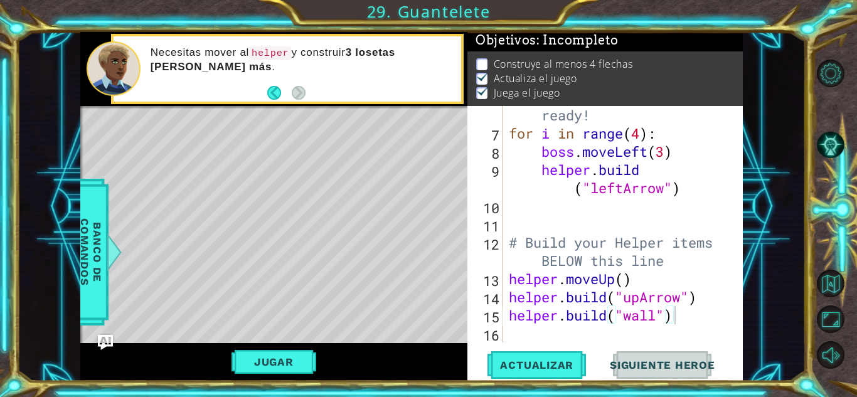
type textarea "boss.moveLeft(3)"
click at [674, 154] on div "# Don't touch the boss code until [PERSON_NAME] says you're ready! for i in ran…" at bounding box center [621, 224] width 230 height 309
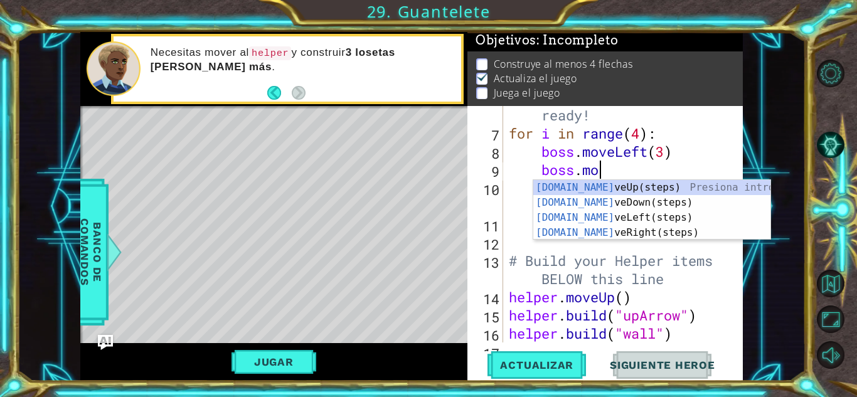
scroll to position [0, 4]
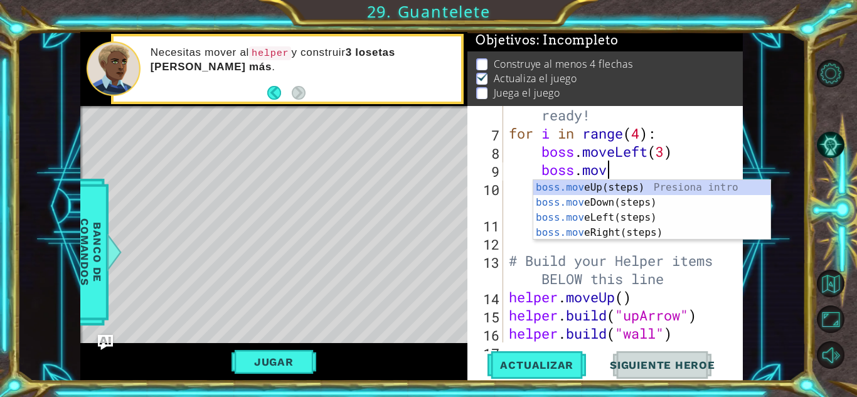
type textarea "boss.move"
click at [683, 193] on div "boss.move Up(steps) Presiona intro boss.move Down(steps) Presiona intro boss.mo…" at bounding box center [651, 225] width 237 height 90
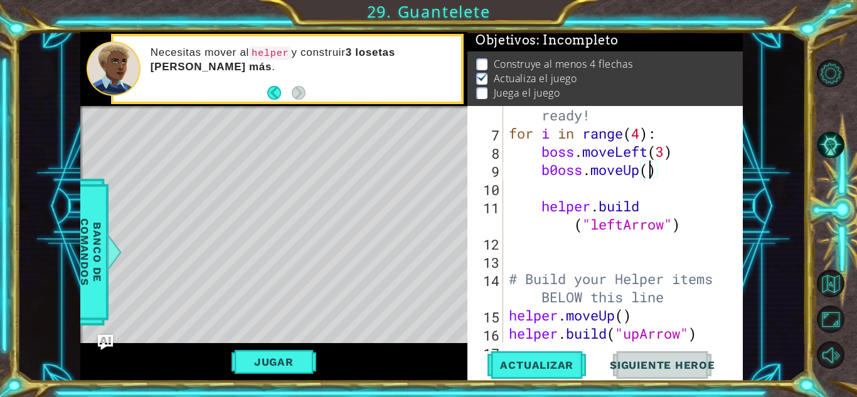
scroll to position [0, 6]
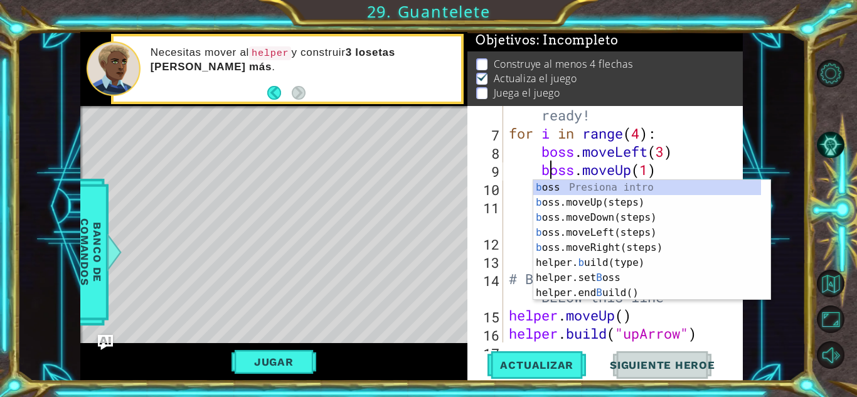
click at [689, 88] on li "Juega el juego" at bounding box center [606, 93] width 261 height 14
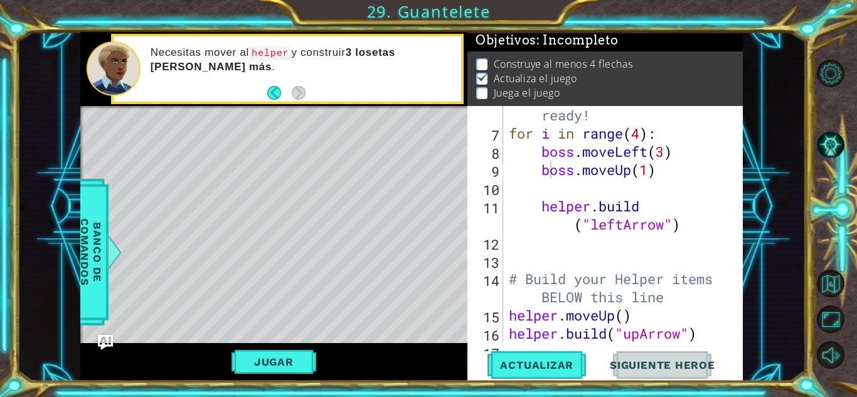
click at [266, 379] on div "Jugar" at bounding box center [273, 362] width 387 height 38
click at [270, 370] on button "Jugar" at bounding box center [273, 362] width 85 height 24
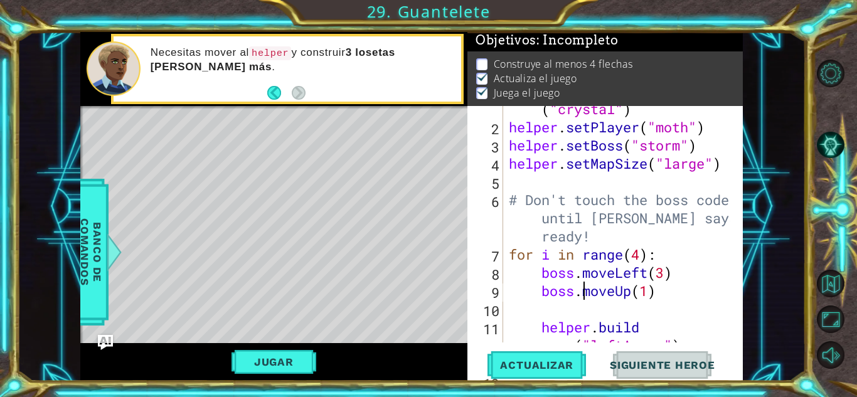
scroll to position [25, 0]
click at [504, 253] on div "boss.moveUp(1) 1 2 3 4 5 6 7 8 9 10 11 12 13 helper . setBackground ( "crystal"…" at bounding box center [603, 224] width 272 height 236
click at [536, 193] on div "helper . setBackground ( "crystal" ) helper . setPlayer ( "moth" ) helper . set…" at bounding box center [621, 236] width 230 height 309
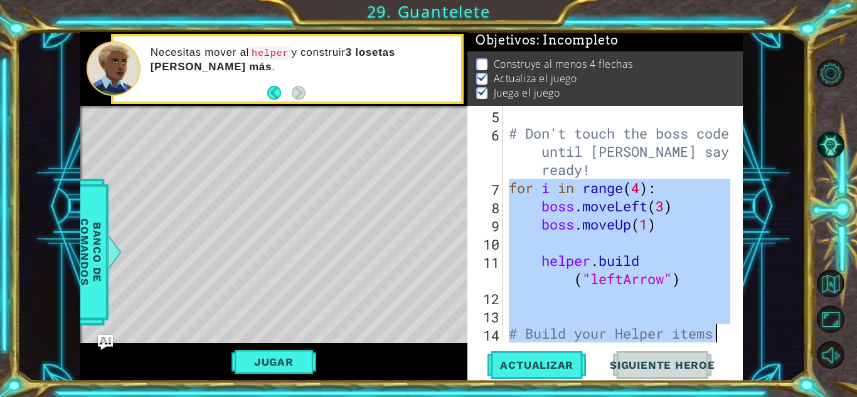
scroll to position [182, 0]
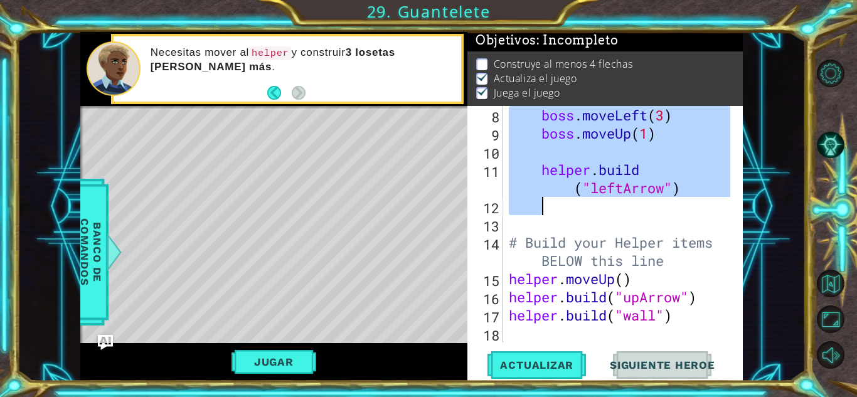
drag, startPoint x: 507, startPoint y: 252, endPoint x: 731, endPoint y: 208, distance: 227.5
click at [731, 208] on div "for i in range(4): 8 9 10 11 12 13 14 15 16 17 18 boss . moveLeft ( 3 ) boss . …" at bounding box center [603, 224] width 272 height 236
type textarea "[DOMAIN_NAME]("leftArrow")"
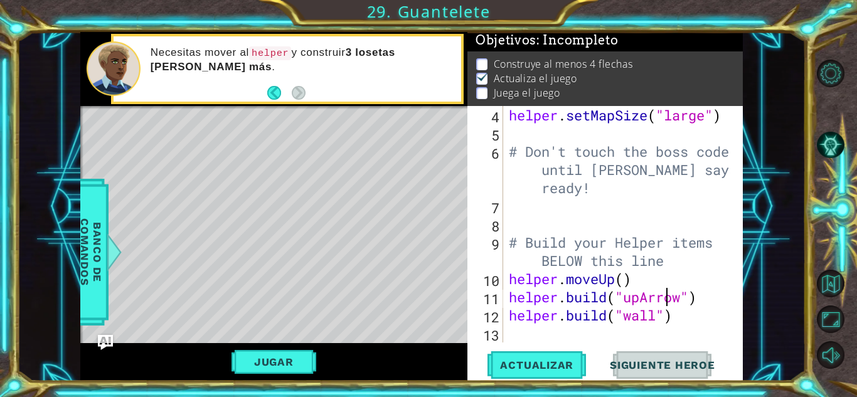
click at [667, 288] on div "helper . setMapSize ( "large" ) # Don't touch the boss code until [PERSON_NAME]…" at bounding box center [621, 242] width 230 height 273
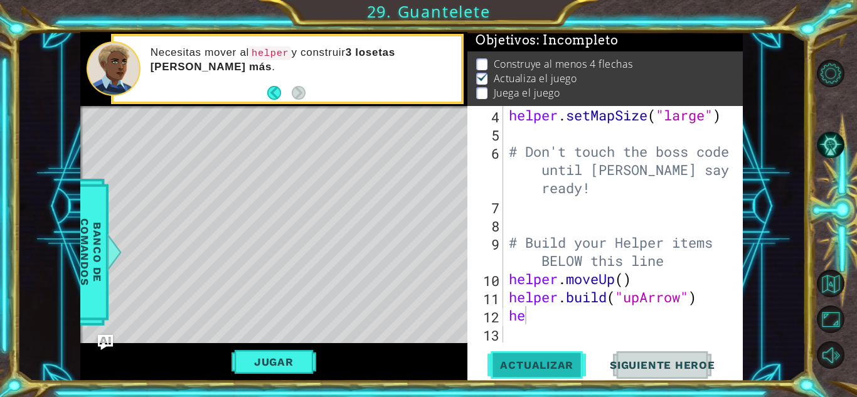
click at [570, 357] on button "Actualizar" at bounding box center [536, 365] width 98 height 28
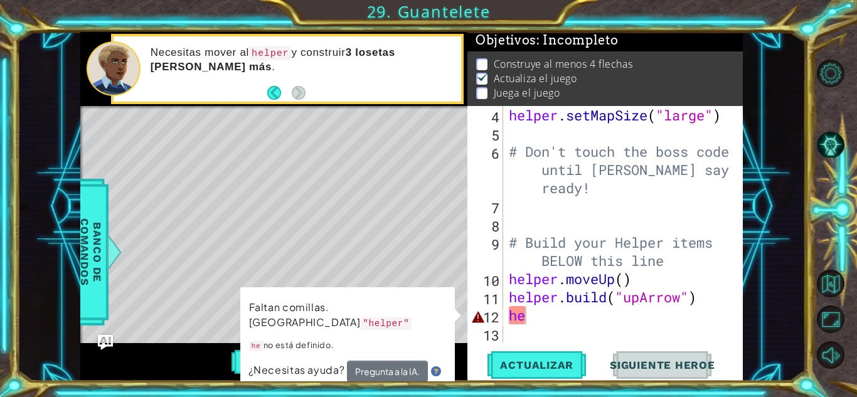
click at [288, 366] on div "Faltan comillas. Prueba "helper" he no está definido. ¿Necesitas ayuda? Pregunt…" at bounding box center [347, 340] width 214 height 106
type textarea "h"
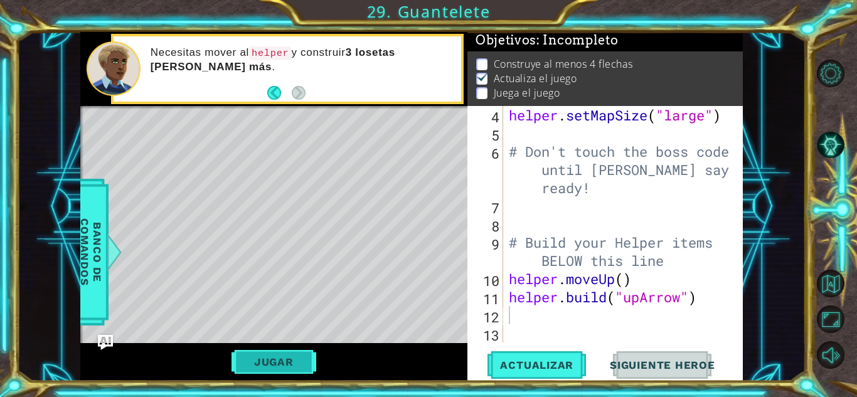
click at [284, 369] on button "Jugar" at bounding box center [273, 362] width 85 height 24
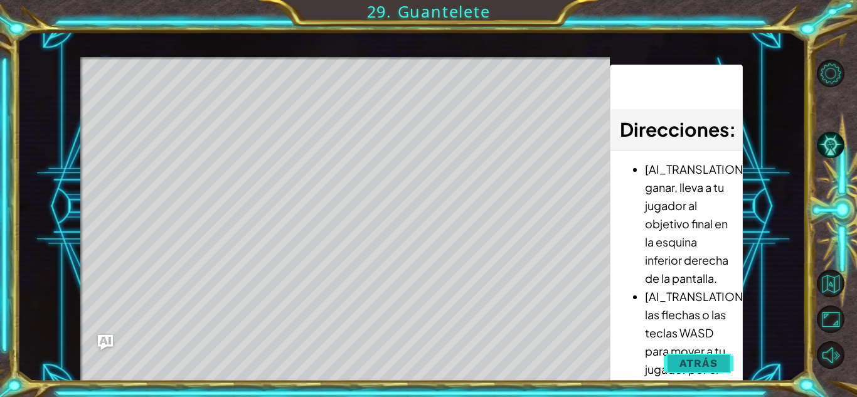
click at [709, 367] on span "Atrás" at bounding box center [698, 363] width 38 height 13
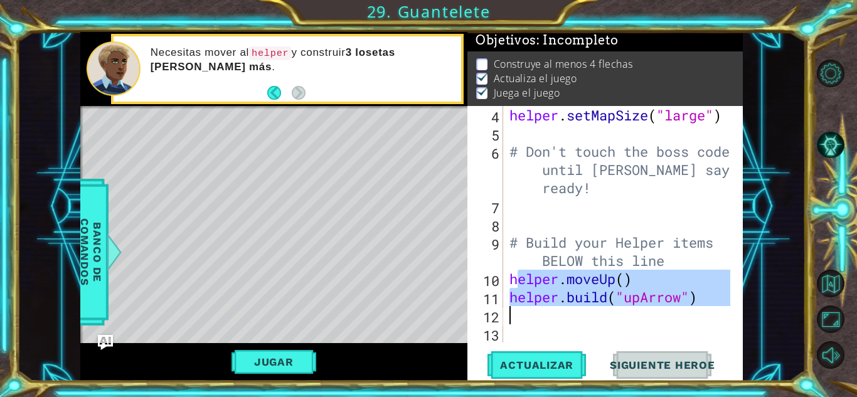
drag, startPoint x: 516, startPoint y: 283, endPoint x: 670, endPoint y: 320, distance: 158.8
click at [670, 320] on div "helper . setMapSize ( "large" ) # Don't touch the boss code until [PERSON_NAME]…" at bounding box center [622, 242] width 230 height 273
type textarea "h"
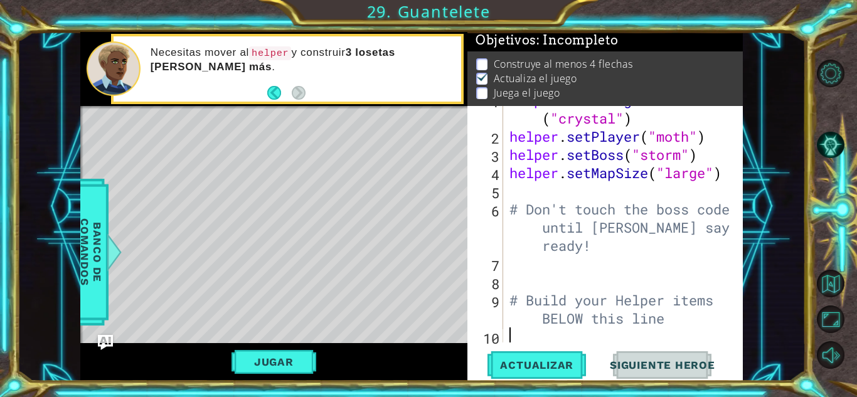
scroll to position [16, 0]
click at [692, 249] on div "helper . setBackground ( "crystal" ) helper . setPlayer ( "moth" ) helper . set…" at bounding box center [622, 235] width 230 height 291
type textarea "# Don't touch the boss code until [PERSON_NAME] says you're ready!"
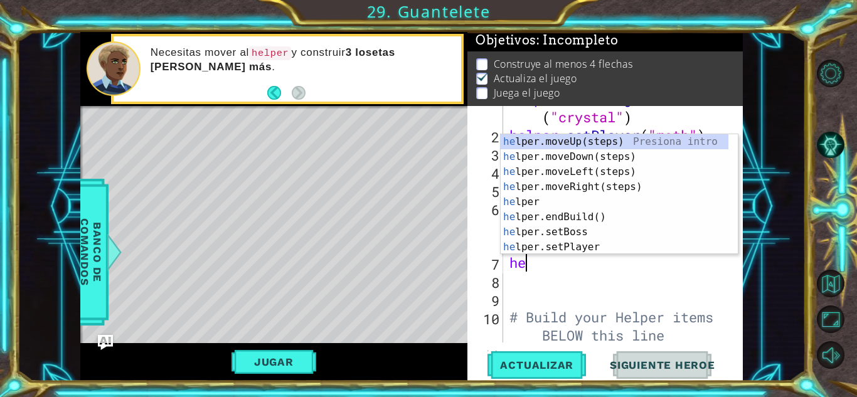
type textarea "h"
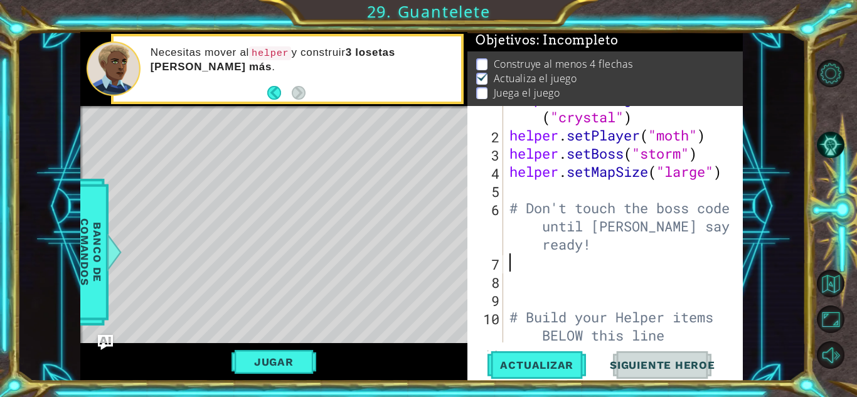
type textarea "n"
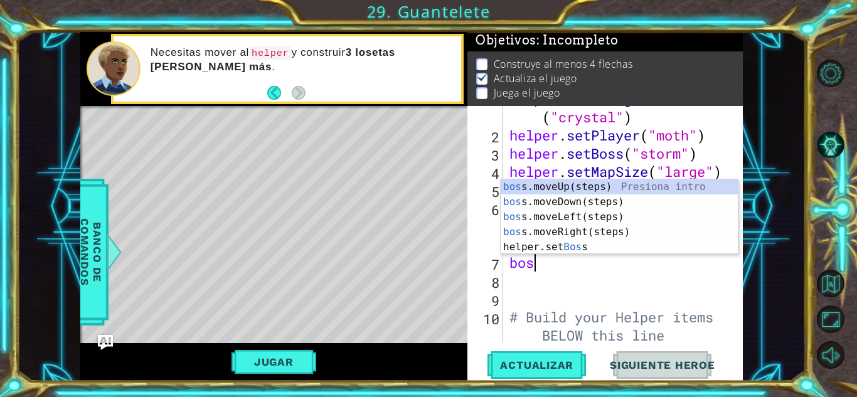
scroll to position [0, 1]
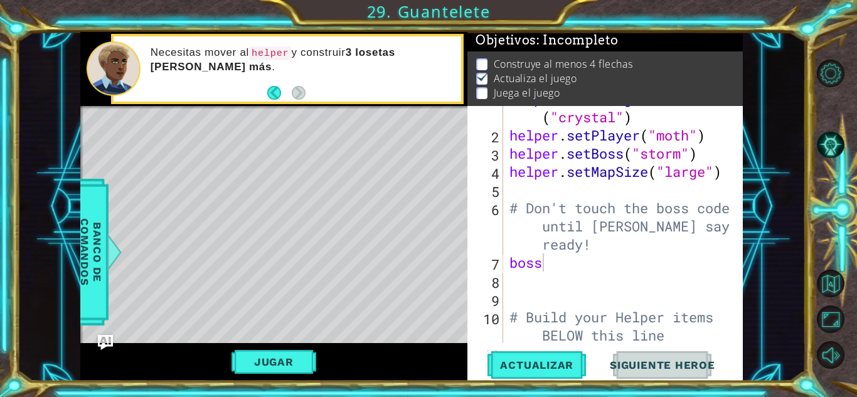
click at [783, 272] on div "1 2 3 4 5 helper . setBackgr ound ( "crystal" ) helper . setPlayer ( "moth" ) h…" at bounding box center [411, 206] width 788 height 349
click at [818, 27] on div "1 2 3 4 5 helper . setBackgr ound ( "crystal" ) helper . setPlayer ( "moth" ) h…" at bounding box center [428, 198] width 857 height 397
click at [288, 350] on button "Jugar" at bounding box center [273, 362] width 85 height 24
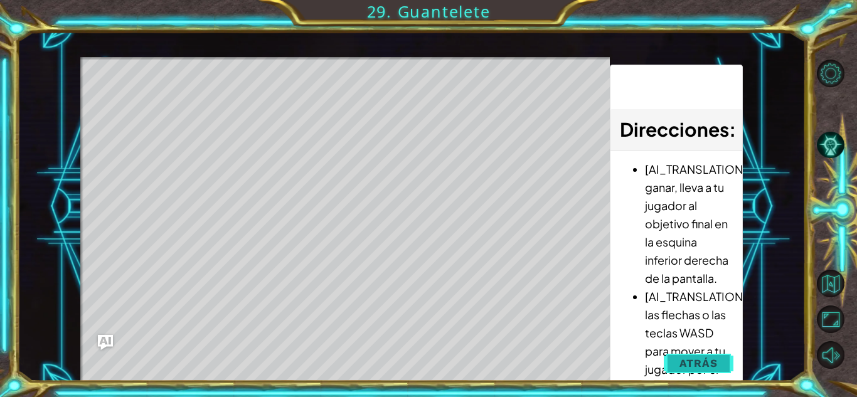
click at [702, 357] on span "Atrás" at bounding box center [698, 363] width 38 height 13
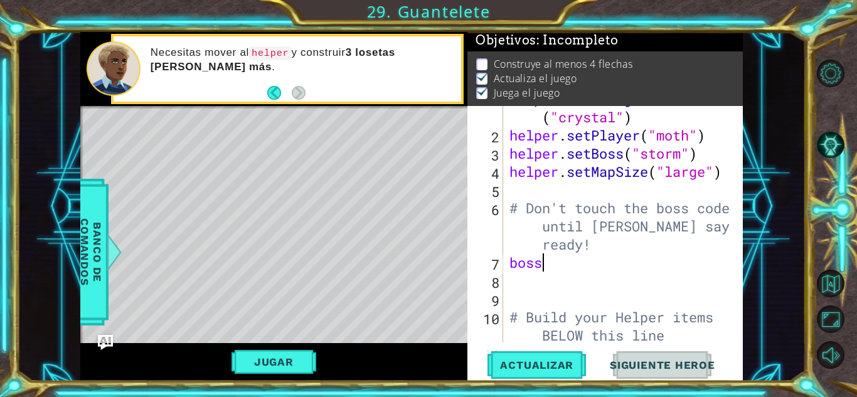
click at [539, 271] on div "helper . setBackground ( "crystal" ) helper . setPlayer ( "moth" ) helper . set…" at bounding box center [622, 244] width 230 height 309
type textarea "boss."
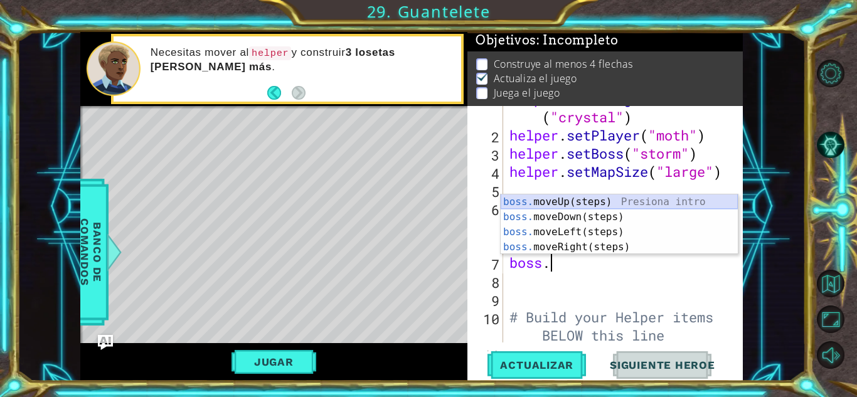
click at [574, 197] on div "boss. moveUp(steps) Presiona intro boss. moveDown(steps) Presiona intro boss. m…" at bounding box center [618, 239] width 237 height 90
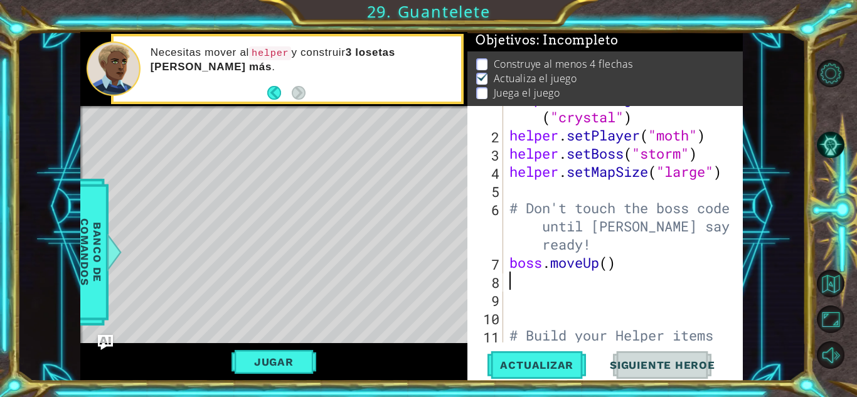
scroll to position [0, 0]
click at [554, 372] on button "Actualizar" at bounding box center [536, 365] width 98 height 28
click at [314, 359] on button "Jugar" at bounding box center [273, 362] width 85 height 24
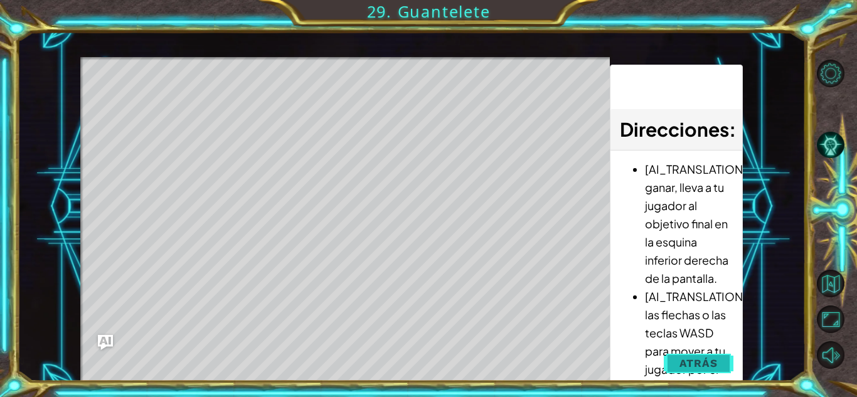
click at [689, 356] on button "Atrás" at bounding box center [699, 363] width 70 height 25
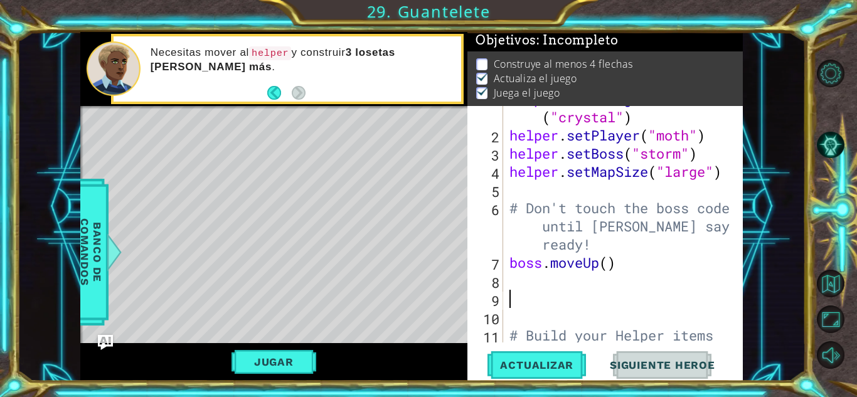
click at [589, 300] on div "helper . setBackground ( "crystal" ) helper . setPlayer ( "moth" ) helper . set…" at bounding box center [622, 244] width 230 height 309
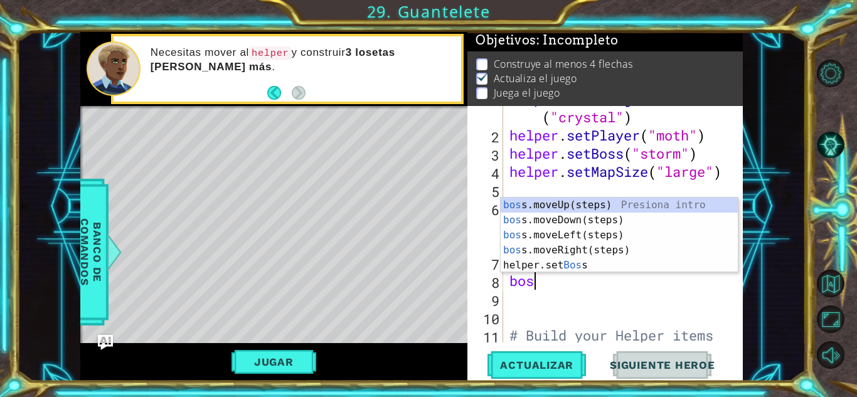
type textarea "boss"
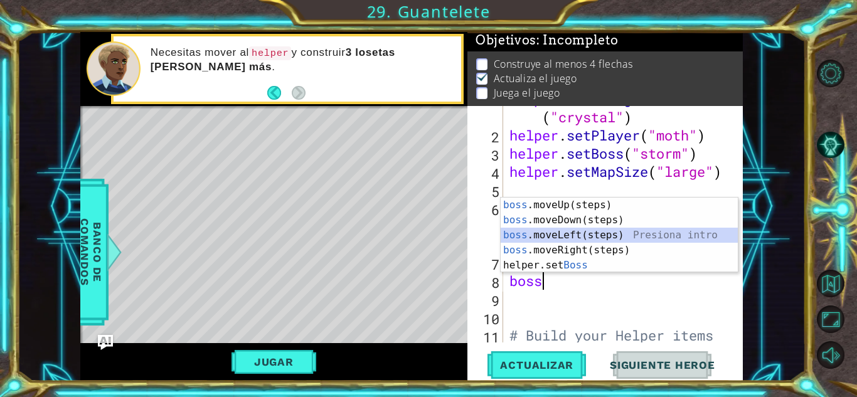
click at [581, 235] on div "boss .moveUp(steps) Presiona intro boss .moveDown(steps) Presiona intro boss .m…" at bounding box center [618, 250] width 237 height 105
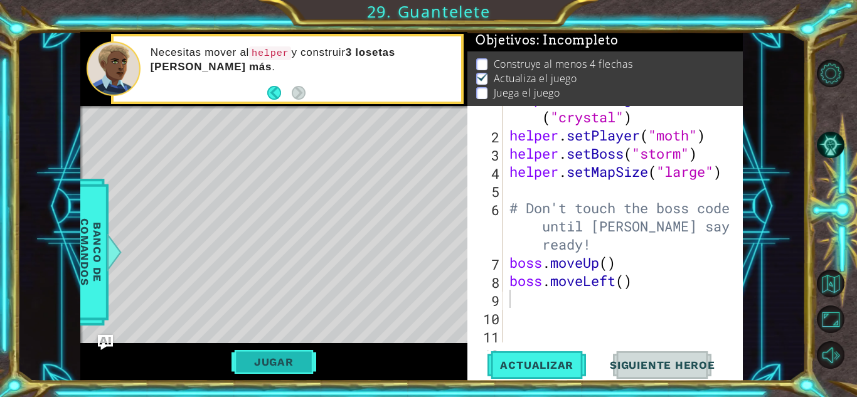
click at [315, 360] on button "Jugar" at bounding box center [273, 362] width 85 height 24
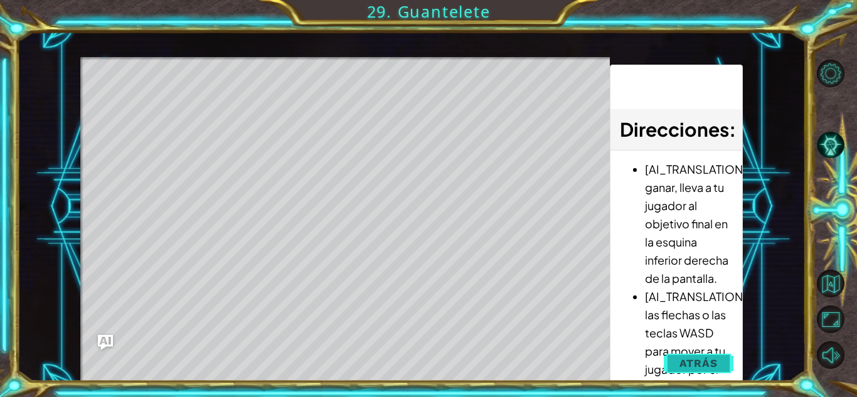
click at [701, 361] on span "Atrás" at bounding box center [698, 363] width 38 height 13
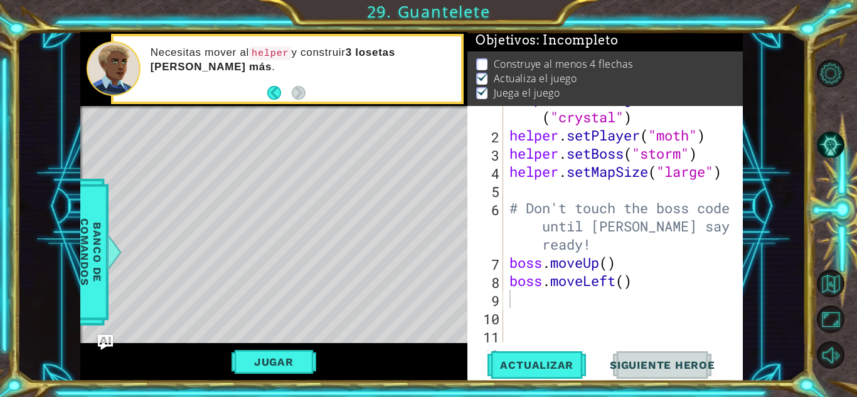
scroll to position [18, 0]
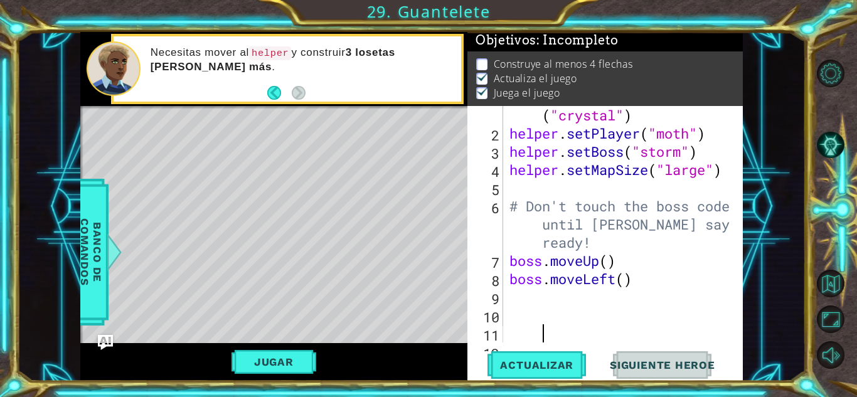
click at [652, 330] on div "helper . setBackground ( "crystal" ) helper . setPlayer ( "moth" ) helper . set…" at bounding box center [622, 242] width 230 height 309
type textarea "n"
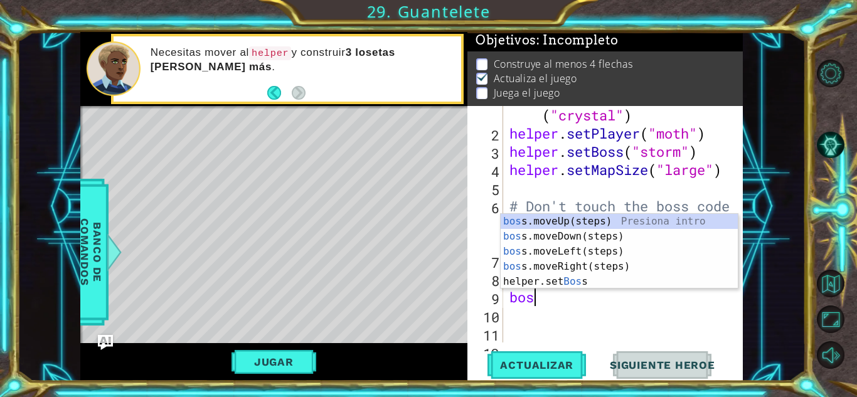
type textarea "boss"
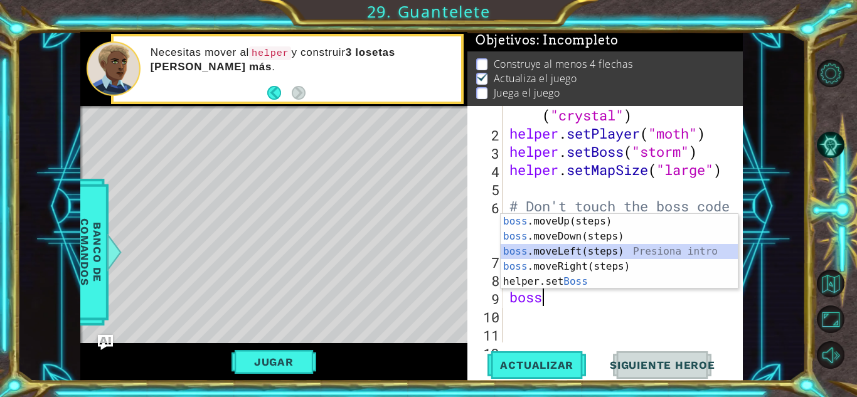
click at [610, 257] on div "boss .moveUp(steps) Presiona intro boss .moveDown(steps) Presiona intro boss .m…" at bounding box center [618, 266] width 237 height 105
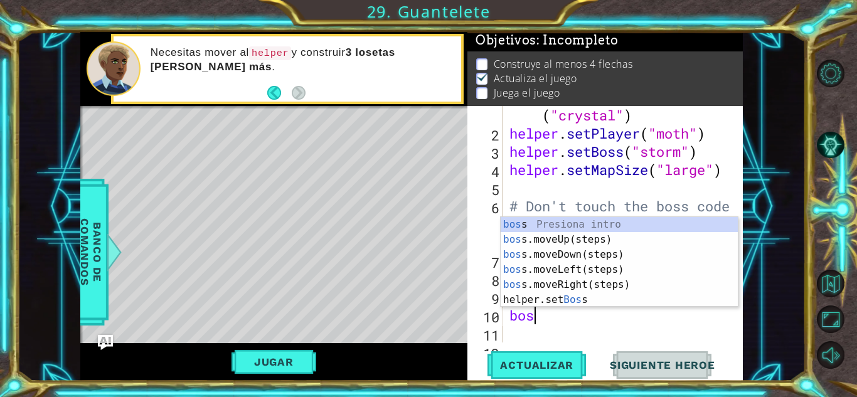
type textarea "boss"
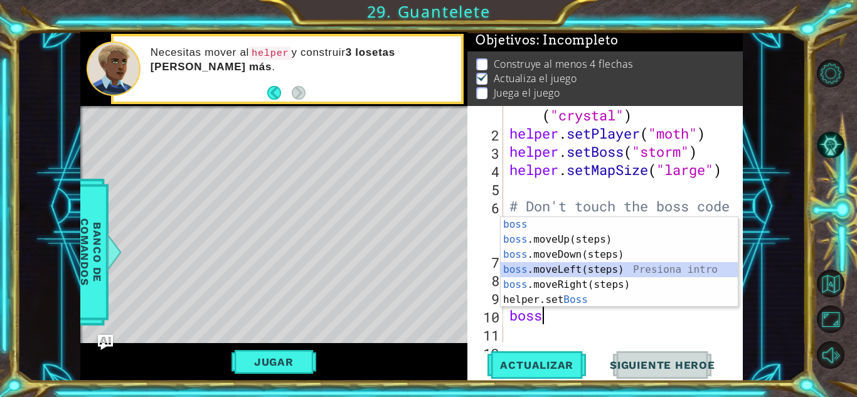
click at [580, 272] on div "boss Presiona intro boss .moveUp(steps) Presiona intro boss .moveDown(steps) Pr…" at bounding box center [618, 277] width 237 height 120
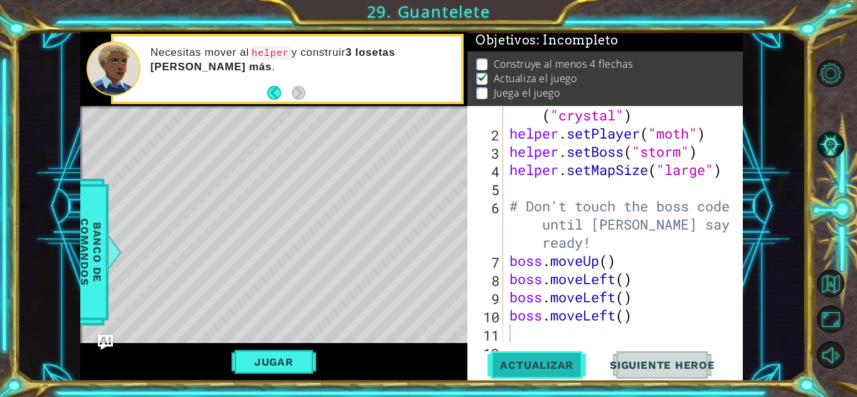
click at [551, 368] on span "Actualizar" at bounding box center [536, 365] width 98 height 13
click at [297, 351] on button "Jugar" at bounding box center [273, 362] width 85 height 24
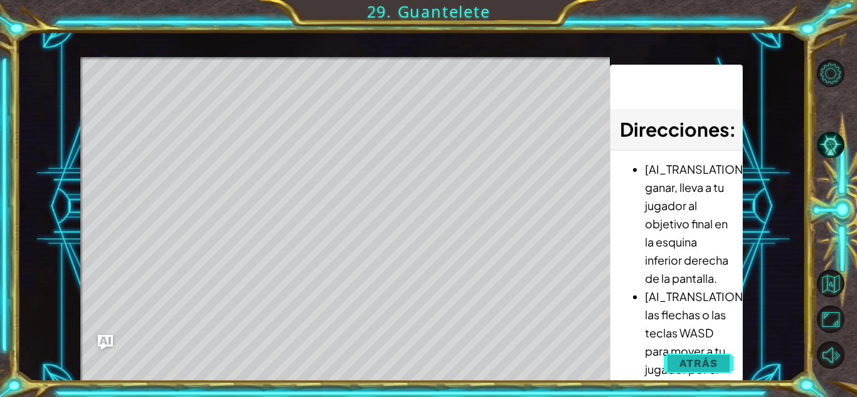
click at [706, 359] on span "Atrás" at bounding box center [698, 363] width 38 height 13
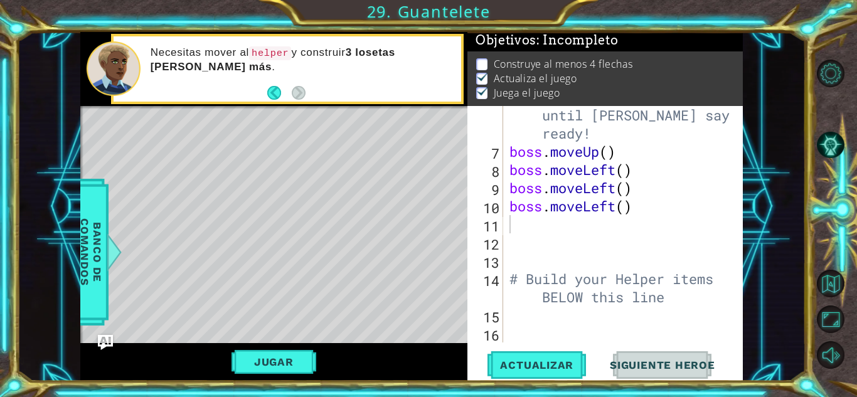
scroll to position [127, 0]
click at [676, 317] on div "# Don't touch the boss code until [PERSON_NAME] says you're ready! boss . moveU…" at bounding box center [622, 242] width 230 height 309
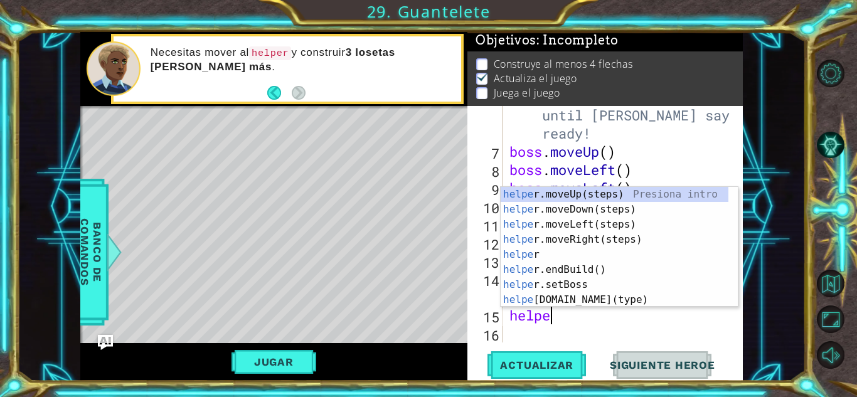
scroll to position [0, 1]
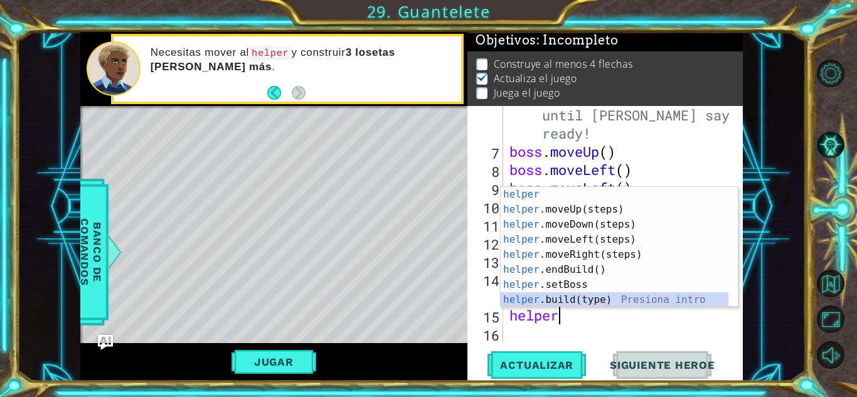
click at [627, 297] on div "helper Presiona intro helper .moveUp(steps) Presiona intro helper .moveDown(ste…" at bounding box center [614, 262] width 228 height 151
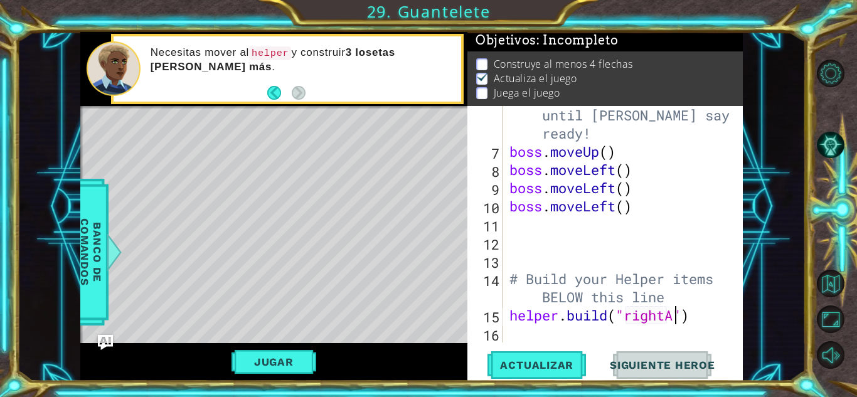
scroll to position [0, 8]
type textarea "[DOMAIN_NAME]("rightArrow")"
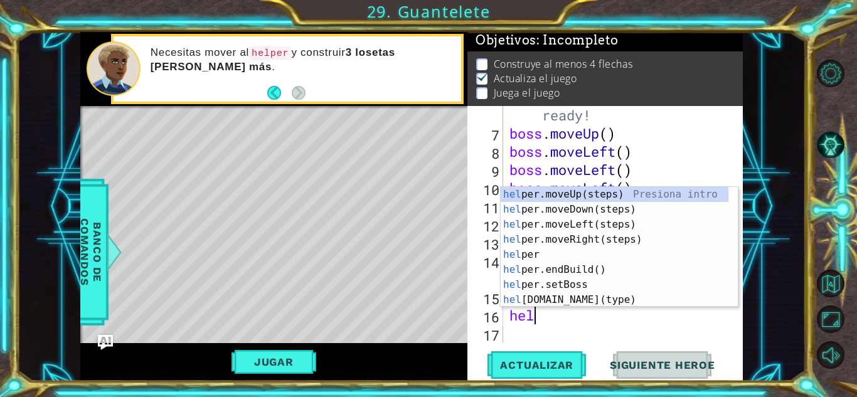
scroll to position [0, 1]
type textarea "helper"
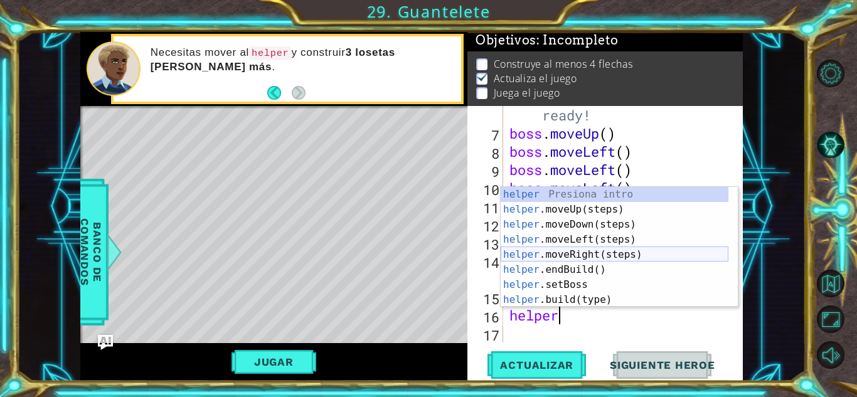
click at [582, 253] on div "helper Presiona intro helper .moveUp(steps) Presiona intro helper .moveDown(ste…" at bounding box center [614, 262] width 228 height 151
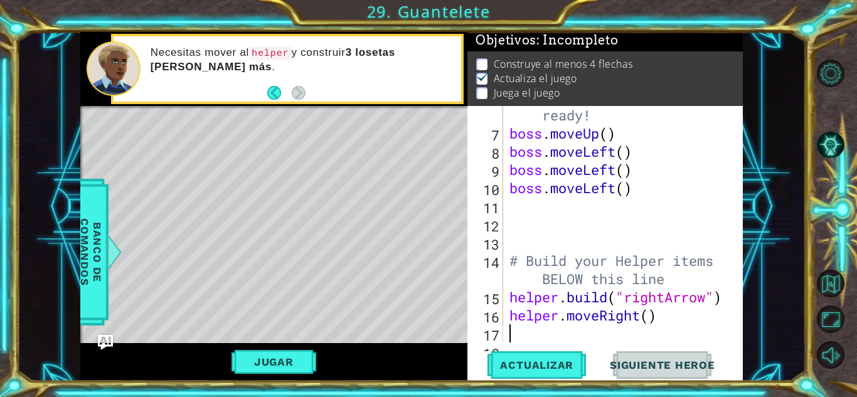
scroll to position [164, 0]
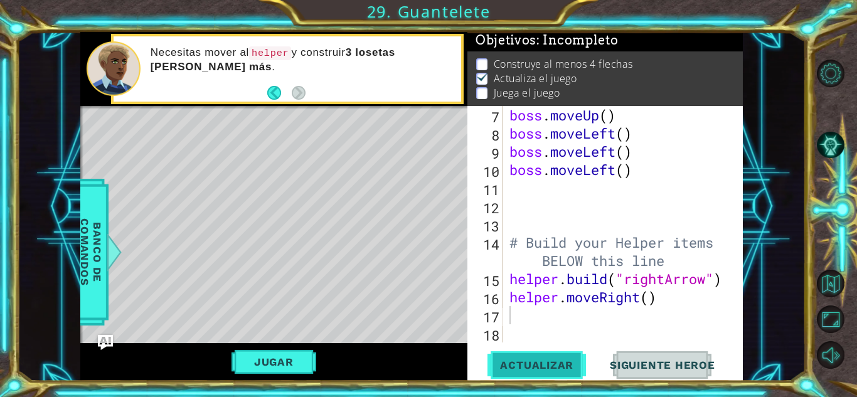
click at [539, 371] on button "Actualizar" at bounding box center [536, 365] width 98 height 28
type textarea "he"
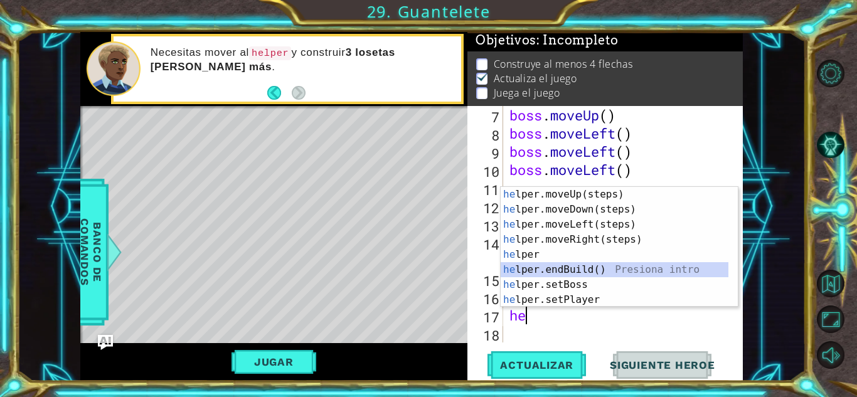
click at [592, 267] on div "he lper.moveUp(steps) Presiona intro he lper.moveDown(steps) Presiona intro he …" at bounding box center [614, 262] width 228 height 151
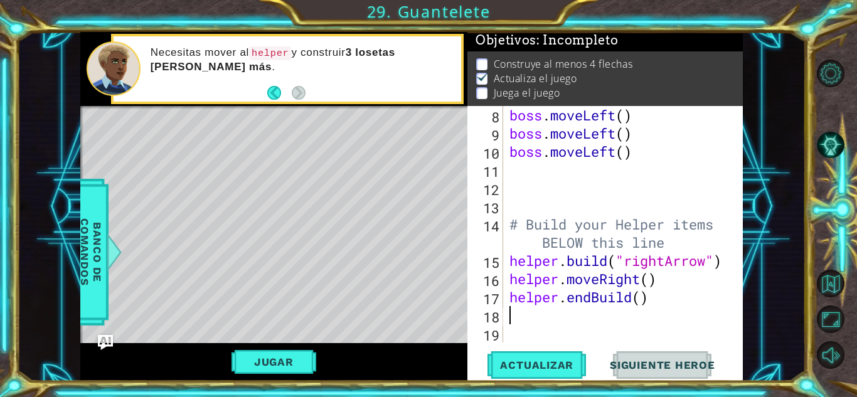
scroll to position [182, 0]
click at [595, 317] on div "boss . moveLeft ( ) boss . moveLeft ( ) boss . moveLeft ( ) # Build your Helper…" at bounding box center [622, 242] width 230 height 273
click at [595, 303] on div "boss . moveLeft ( ) boss . moveLeft ( ) boss . moveLeft ( ) # Build your Helper…" at bounding box center [622, 242] width 230 height 273
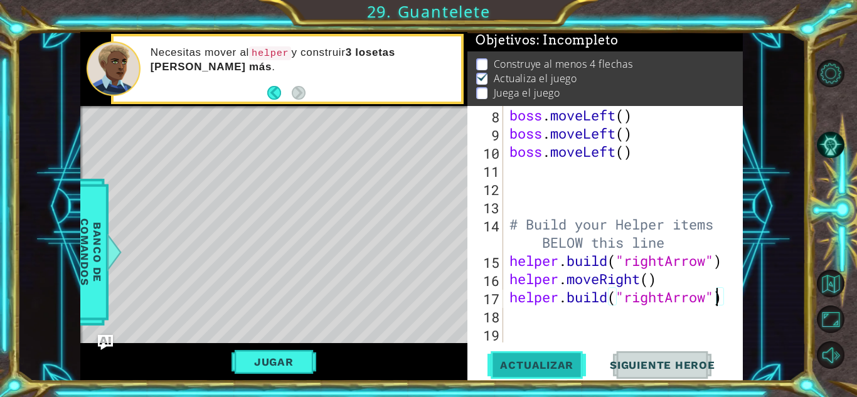
type textarea "[DOMAIN_NAME]("rightArrow")"
click at [524, 355] on button "Actualizar" at bounding box center [536, 365] width 98 height 28
type textarea "g"
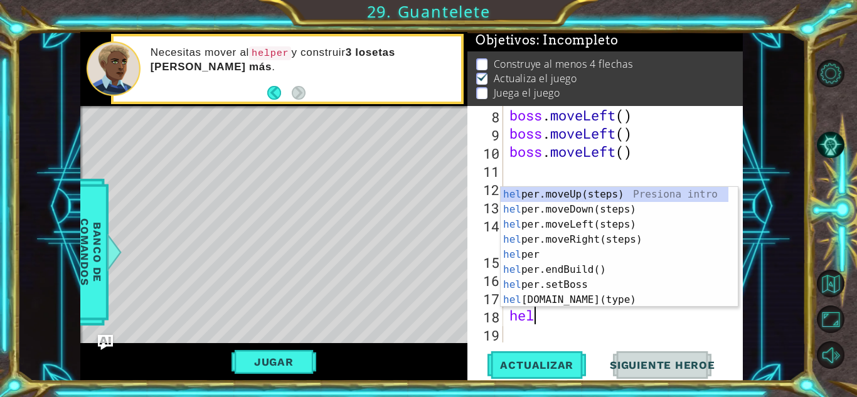
scroll to position [0, 1]
type textarea "helper"
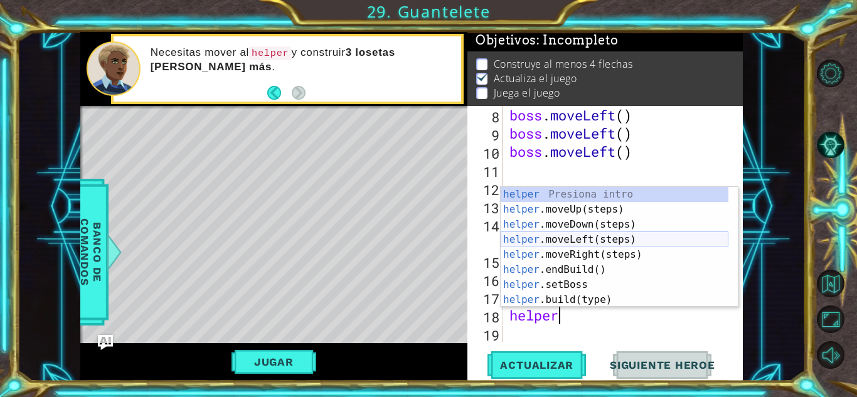
click at [596, 247] on div "helper Presiona intro helper .moveUp(steps) Presiona intro helper .moveDown(ste…" at bounding box center [614, 262] width 228 height 151
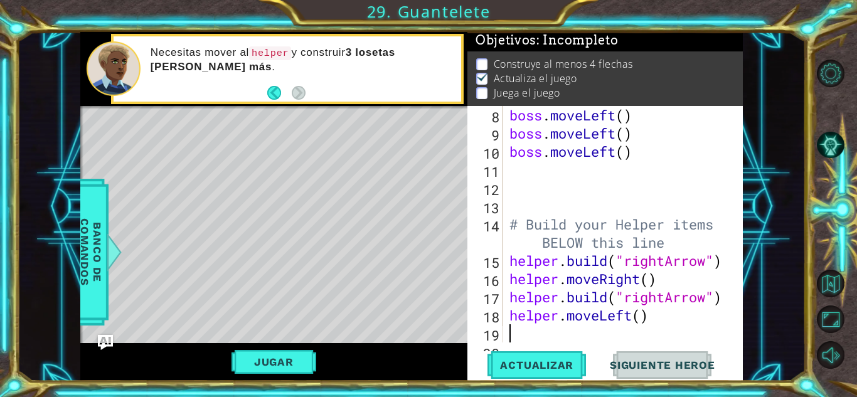
scroll to position [200, 0]
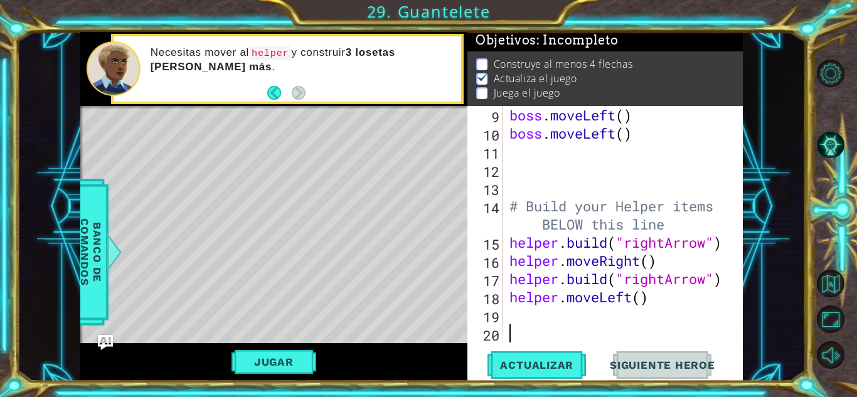
click at [682, 333] on div "boss . moveLeft ( ) boss . moveLeft ( ) # Build your Helper items BELOW this li…" at bounding box center [622, 242] width 230 height 273
click at [681, 314] on div "boss . moveLeft ( ) boss . moveLeft ( ) # Build your Helper items BELOW this li…" at bounding box center [622, 242] width 230 height 273
type textarea "helper.moveLeft()"
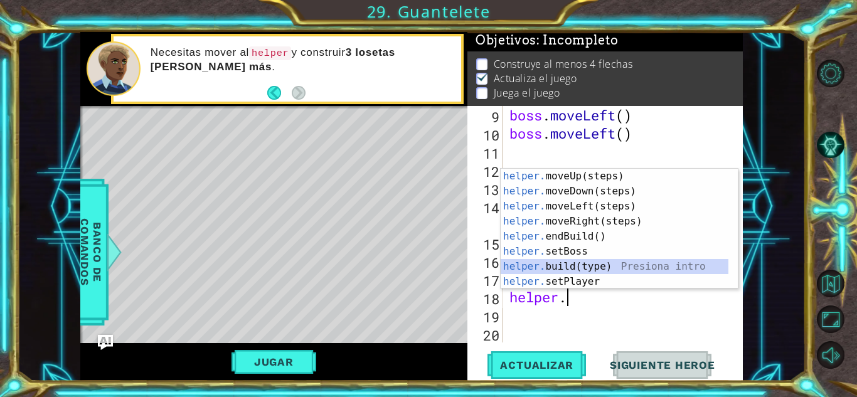
click at [631, 264] on div "helper. moveUp(steps) Presiona intro helper. moveDown(steps) Presiona intro hel…" at bounding box center [614, 244] width 228 height 151
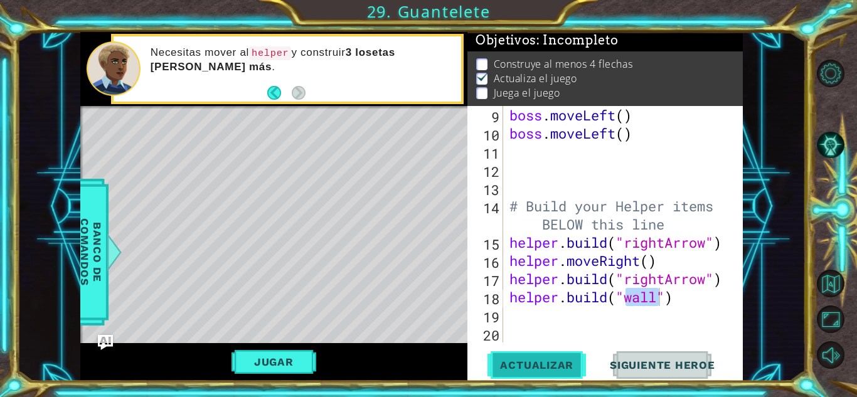
click at [556, 370] on span "Actualizar" at bounding box center [536, 365] width 98 height 13
click at [770, 40] on div "1 2 3 4 5 helper . setBackgr ound ( "crystal" ) helper . setPlayer ( "moth" ) h…" at bounding box center [411, 206] width 788 height 349
click at [647, 295] on div "boss . moveLeft ( ) boss . moveLeft ( ) # Build your Helper items BELOW this li…" at bounding box center [622, 242] width 230 height 273
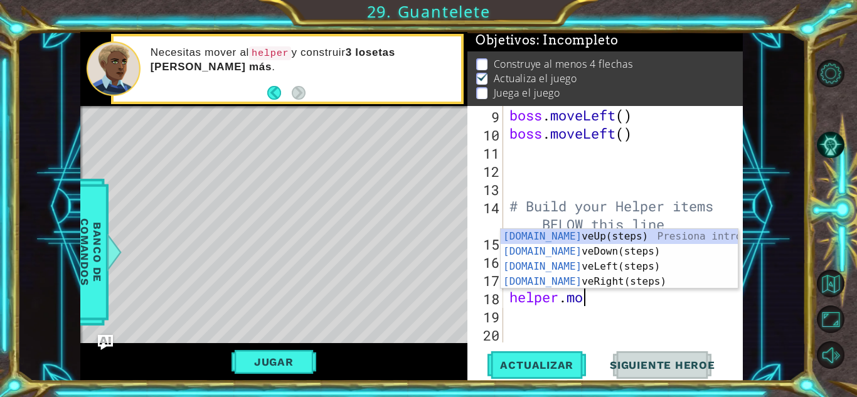
type textarea "helper.mov"
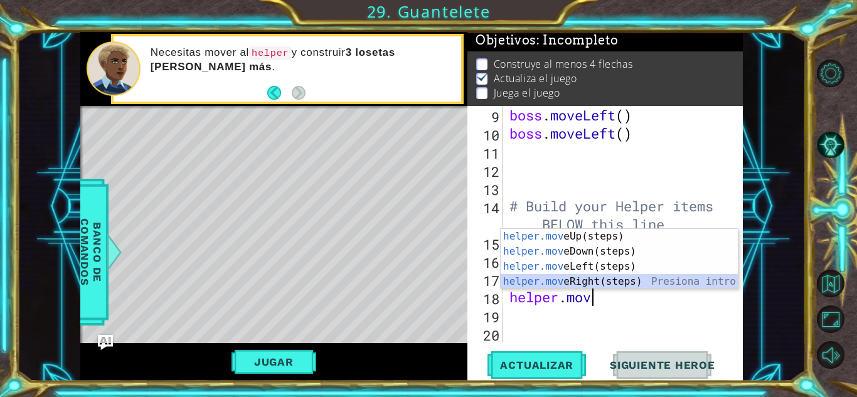
click at [603, 278] on div "helper.mov eUp(steps) Presiona intro helper.mov eDown(steps) Presiona intro hel…" at bounding box center [618, 274] width 237 height 90
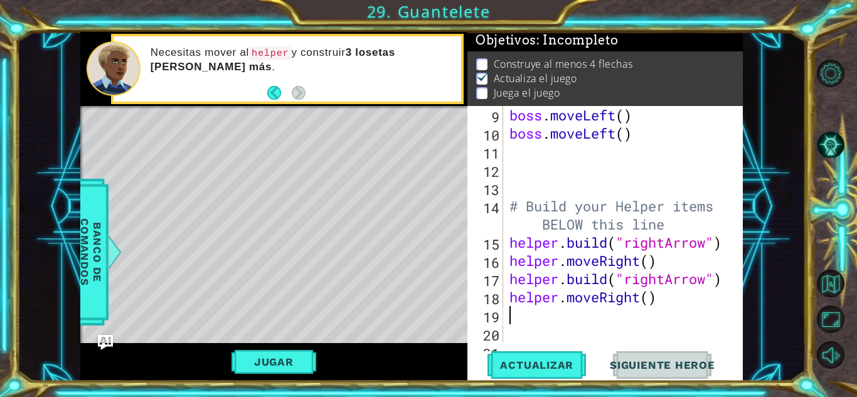
type textarea "he"
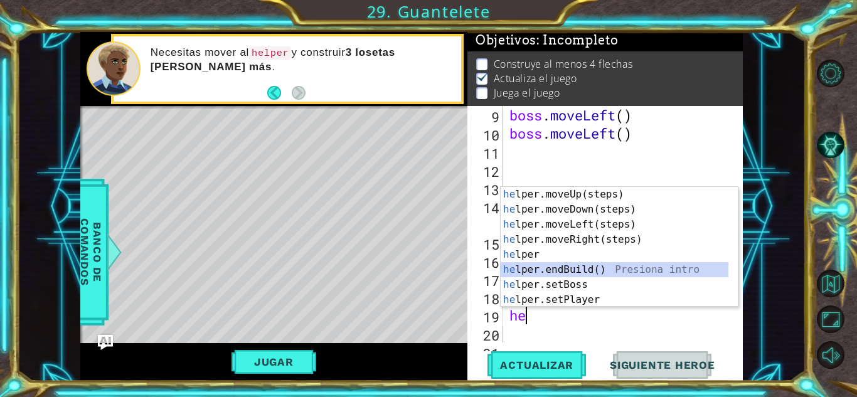
click at [564, 274] on div "he lper.moveUp(steps) Presiona intro he lper.moveDown(steps) Presiona intro he …" at bounding box center [614, 262] width 228 height 151
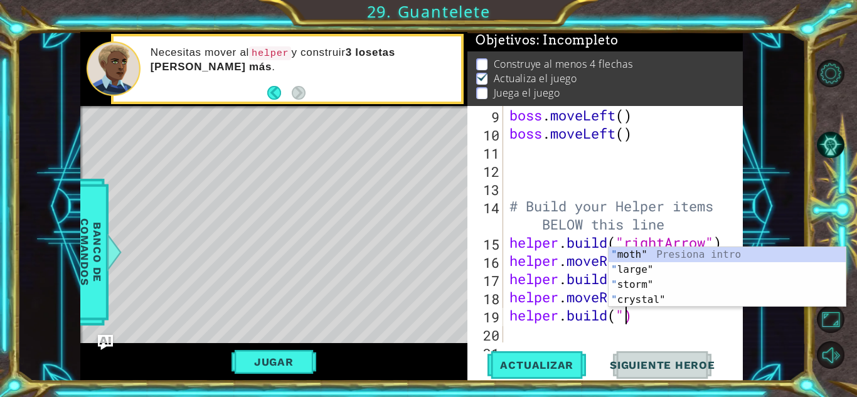
scroll to position [0, 5]
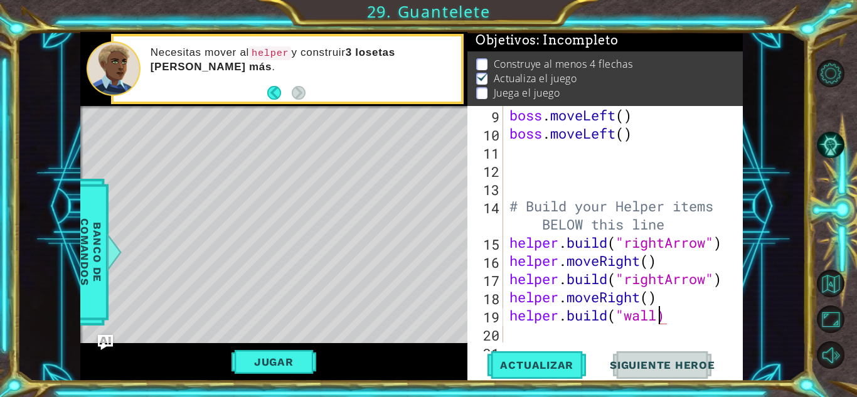
type textarea "[DOMAIN_NAME]("wall")"
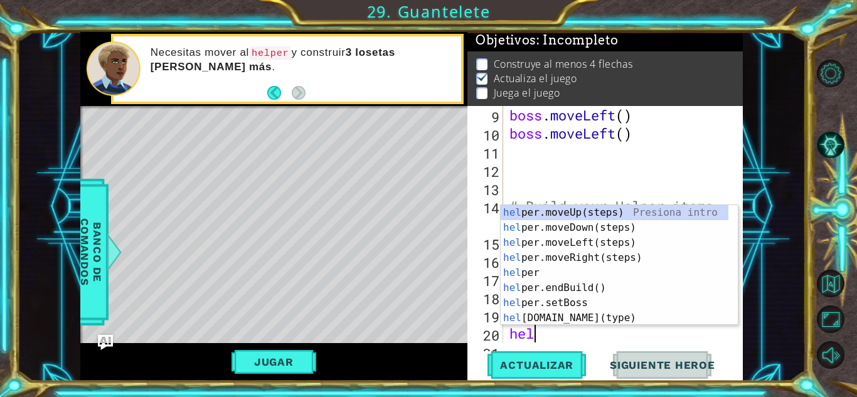
type textarea "hel"
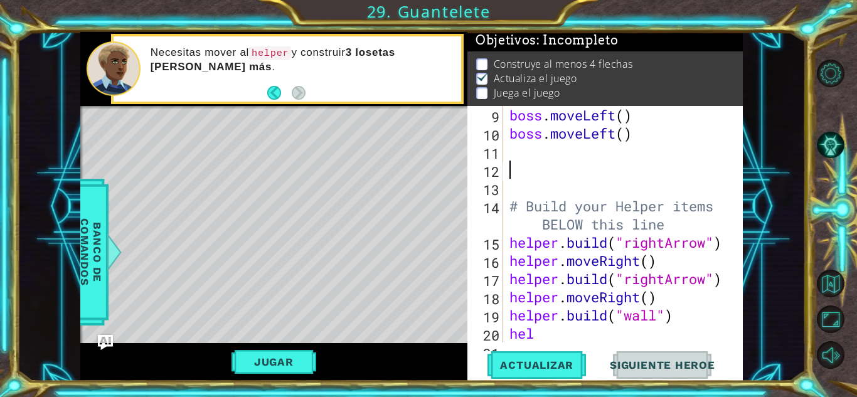
click at [662, 167] on div "boss . moveLeft ( ) boss . moveLeft ( ) # Build your Helper items BELOW this li…" at bounding box center [622, 242] width 230 height 273
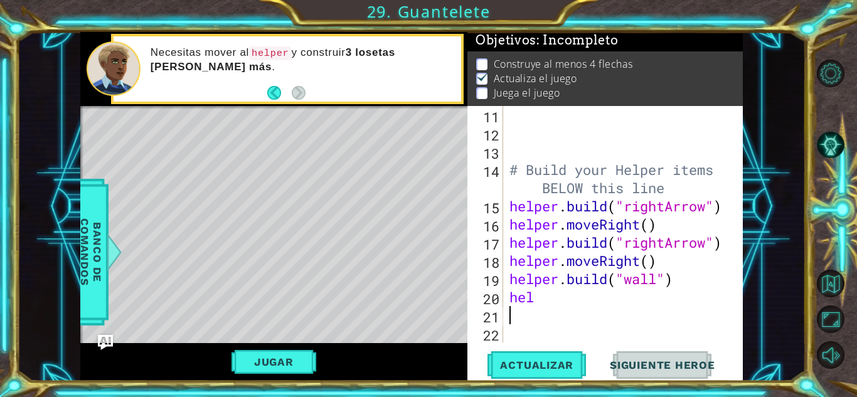
click at [605, 310] on div "# Build your Helper items BELOW this line helper . build ( "rightArrow" ) helpe…" at bounding box center [622, 242] width 230 height 273
type textarea "h"
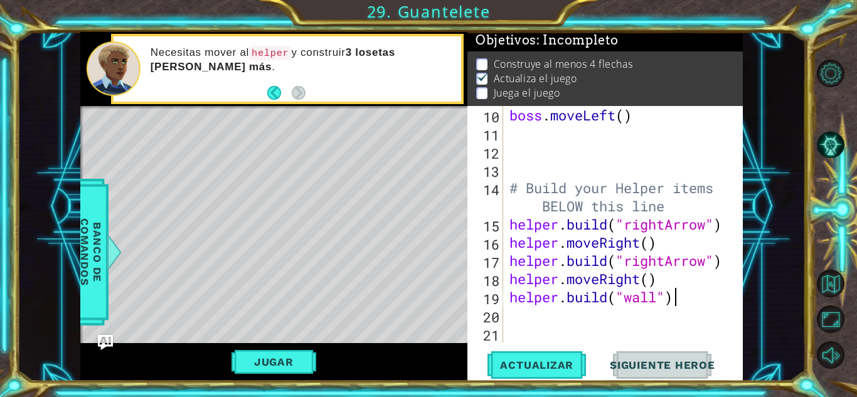
scroll to position [218, 0]
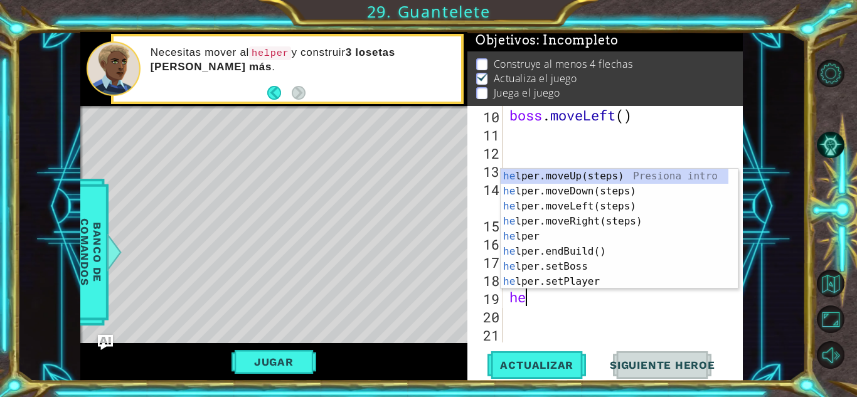
type textarea "h"
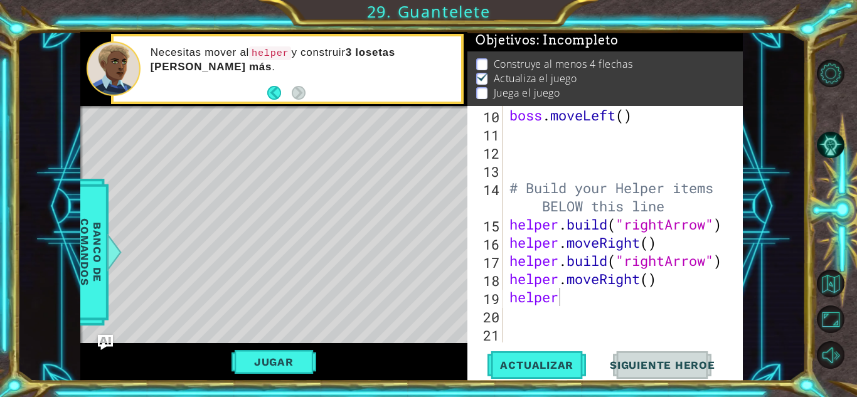
click at [756, 161] on div "1 2 3 4 5 helper . setBackgr ound ( "crystal" ) helper . setPlayer ( "moth" ) h…" at bounding box center [411, 206] width 788 height 349
click at [601, 295] on div "boss . moveLeft ( ) # Build your Helper items BELOW this line helper . build ( …" at bounding box center [622, 242] width 230 height 273
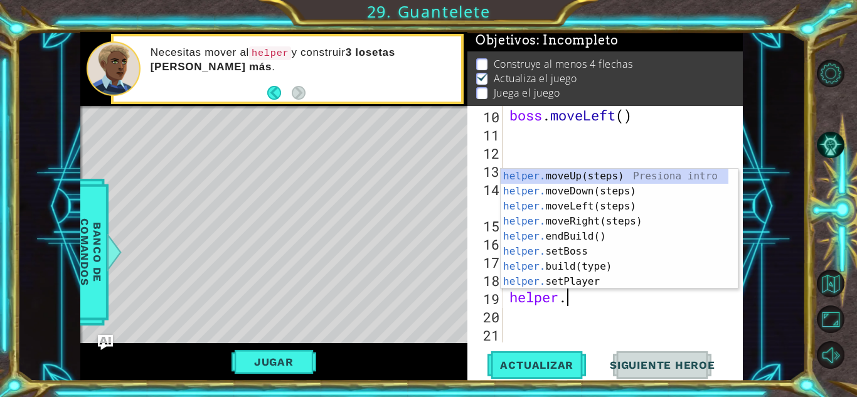
scroll to position [0, 2]
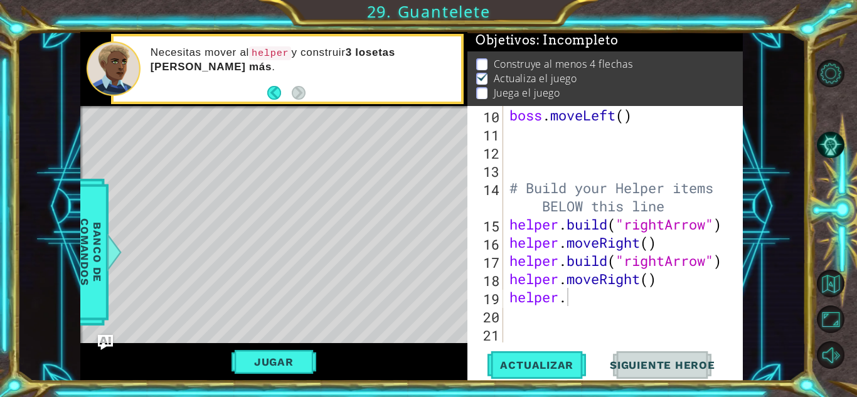
click at [745, 288] on div "1 2 3 4 5 helper . setBackgr ound ( "crystal" ) helper . setPlayer ( "moth" ) h…" at bounding box center [411, 206] width 788 height 349
click at [613, 287] on div "boss . moveLeft ( ) # Build your Helper items BELOW this line helper . build ( …" at bounding box center [622, 242] width 230 height 273
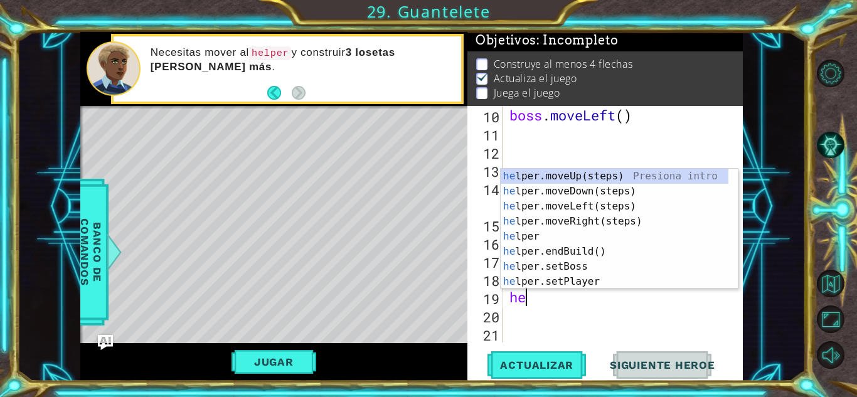
scroll to position [0, 0]
type textarea "h"
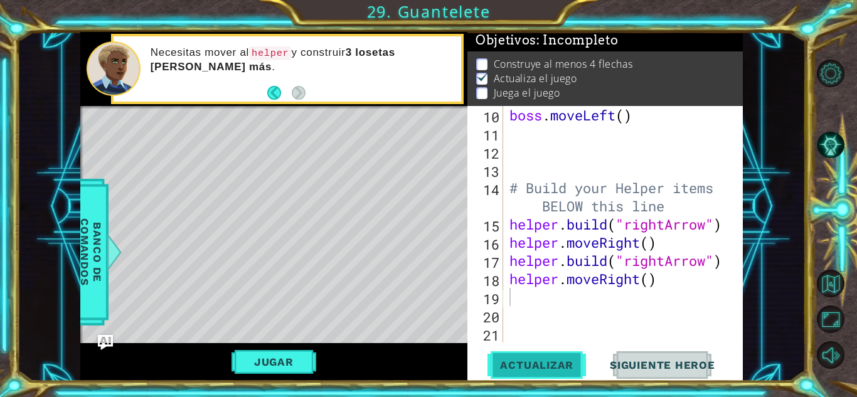
click at [524, 360] on span "Actualizar" at bounding box center [536, 365] width 98 height 13
click at [293, 354] on button "Jugar" at bounding box center [273, 362] width 85 height 24
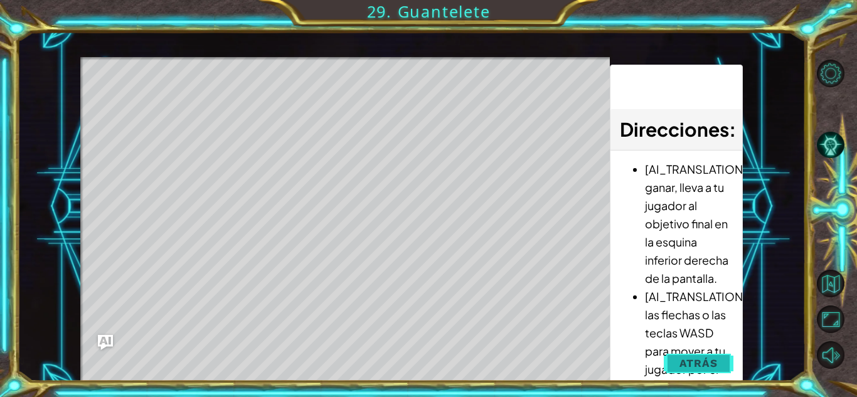
click at [719, 359] on button "Atrás" at bounding box center [699, 363] width 70 height 25
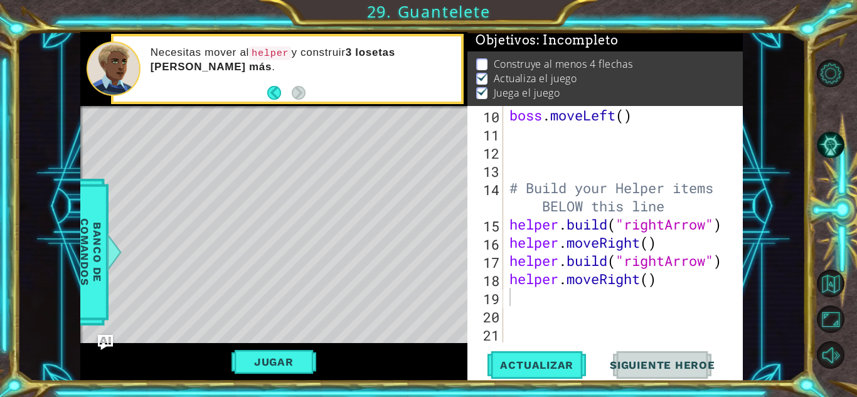
type textarea "helper.moveRight()"
click at [668, 284] on div "boss . moveLeft ( ) # Build your Helper items BELOW this line helper . build ( …" at bounding box center [622, 242] width 230 height 273
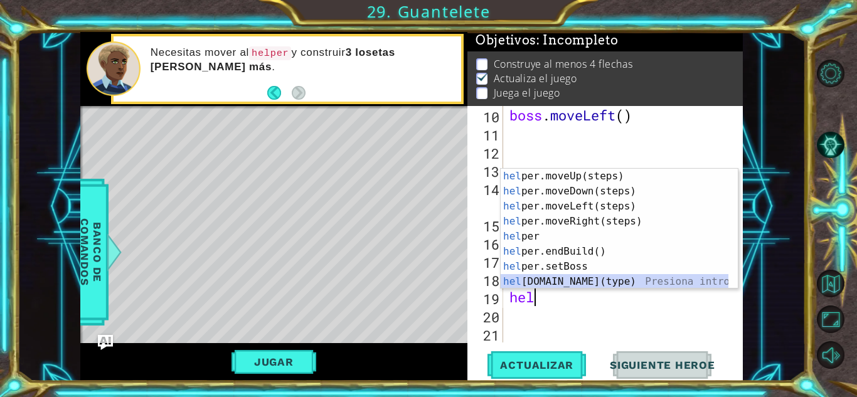
click at [580, 277] on div "hel per.moveUp(steps) Presiona intro hel per.moveDown(steps) Presiona intro hel…" at bounding box center [614, 244] width 228 height 151
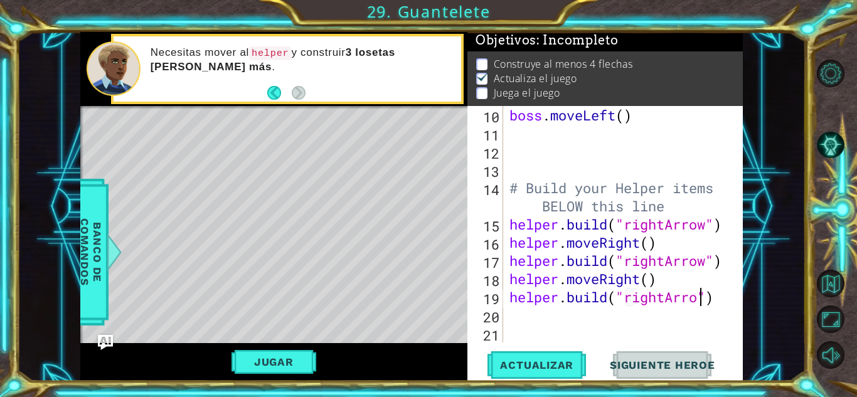
scroll to position [0, 9]
type textarea "[DOMAIN_NAME]("rightArrow")"
click at [558, 353] on button "Actualizar" at bounding box center [536, 365] width 98 height 28
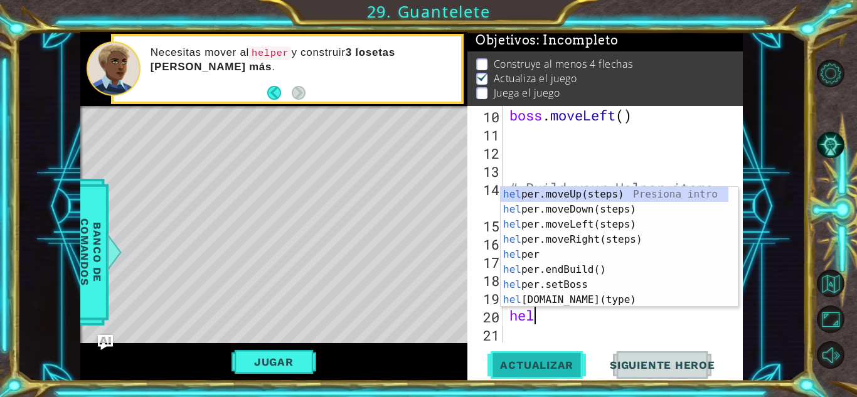
scroll to position [0, 1]
type textarea "helper"
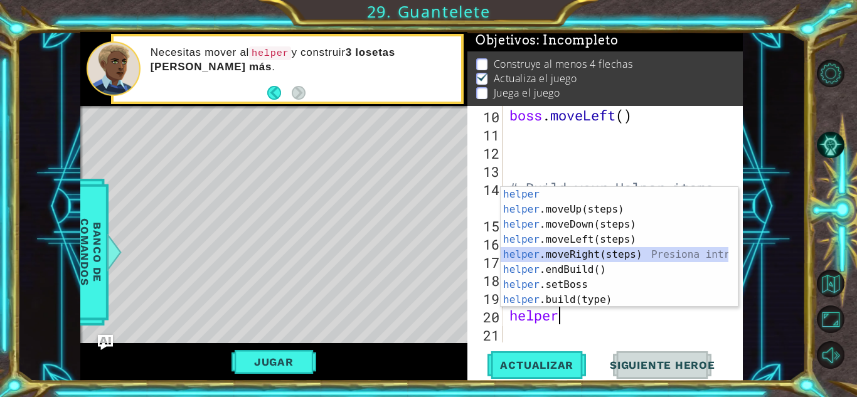
click at [611, 249] on div "helper Presiona intro helper .moveUp(steps) Presiona intro helper .moveDown(ste…" at bounding box center [614, 262] width 228 height 151
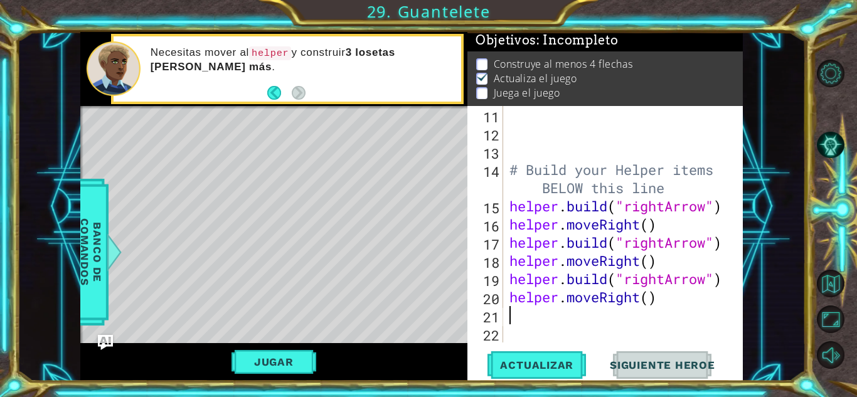
scroll to position [236, 0]
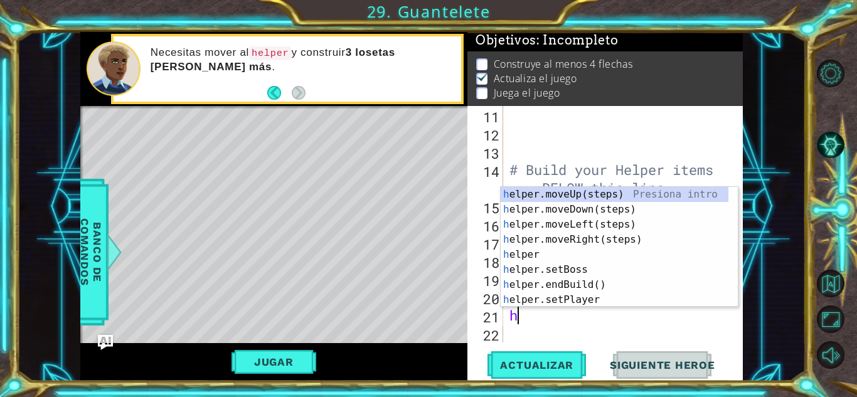
type textarea "h"
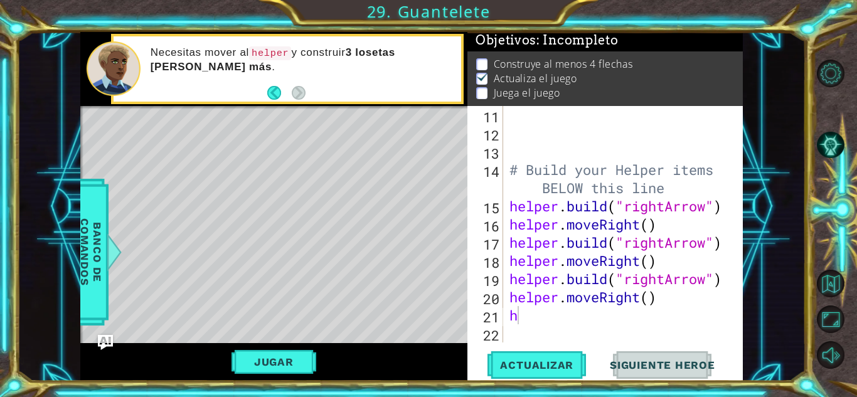
click at [785, 182] on div "1 2 3 4 5 helper . setBackgr ound ( "crystal" ) helper . setPlayer ( "moth" ) h…" at bounding box center [411, 206] width 788 height 349
drag, startPoint x: 500, startPoint y: 366, endPoint x: 544, endPoint y: 325, distance: 59.5
click at [544, 325] on div "h 11 12 13 14 15 16 17 18 19 20 21 22 # Build your Helper items BELOW this line…" at bounding box center [604, 243] width 275 height 275
click at [544, 325] on div "# Build your Helper items BELOW this line helper . build ( "rightArrow" ) helpe…" at bounding box center [622, 242] width 230 height 273
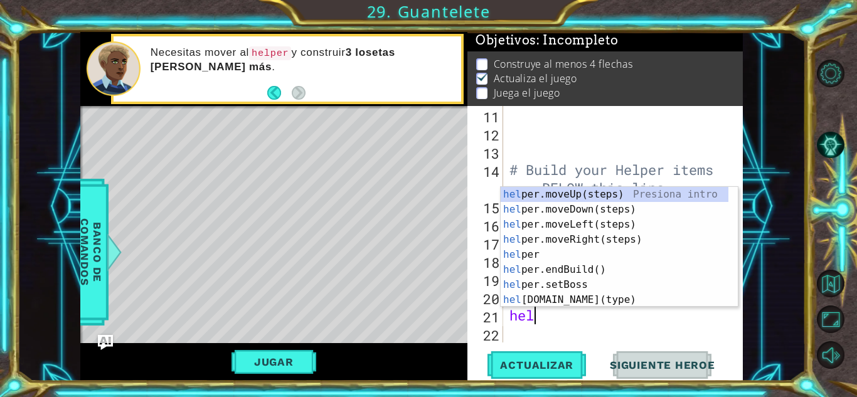
scroll to position [0, 1]
type textarea "helper"
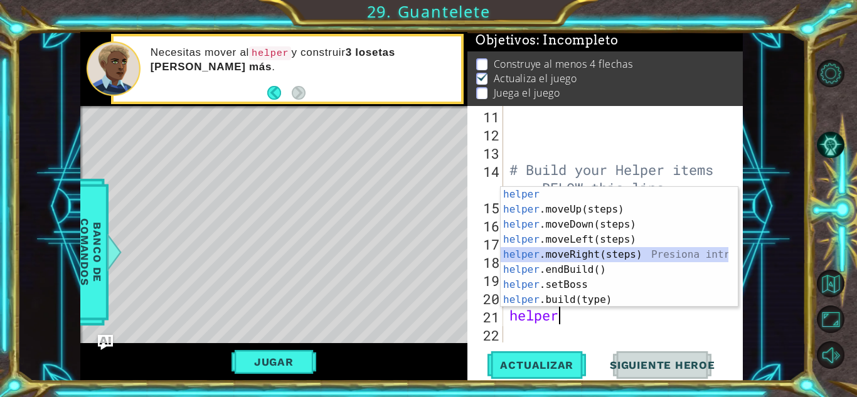
click at [583, 260] on div "helper Presiona intro helper .moveUp(steps) Presiona intro helper .moveDown(ste…" at bounding box center [614, 262] width 228 height 151
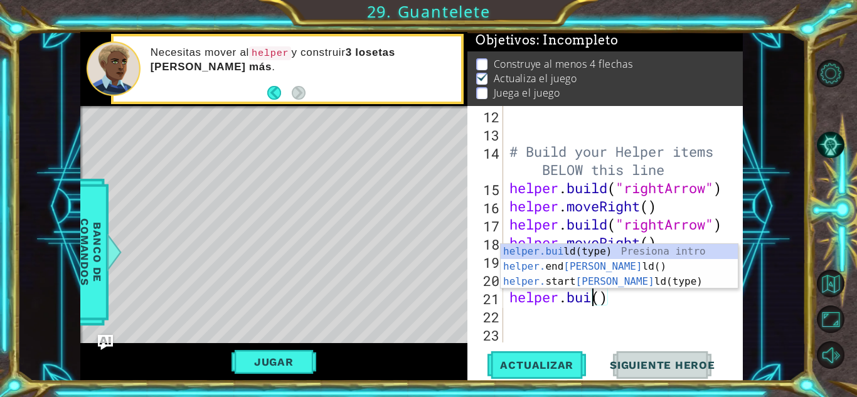
scroll to position [0, 4]
click at [629, 253] on div "helper.[PERSON_NAME](type) Presiona intro helper. end [PERSON_NAME]() Presiona …" at bounding box center [618, 281] width 237 height 75
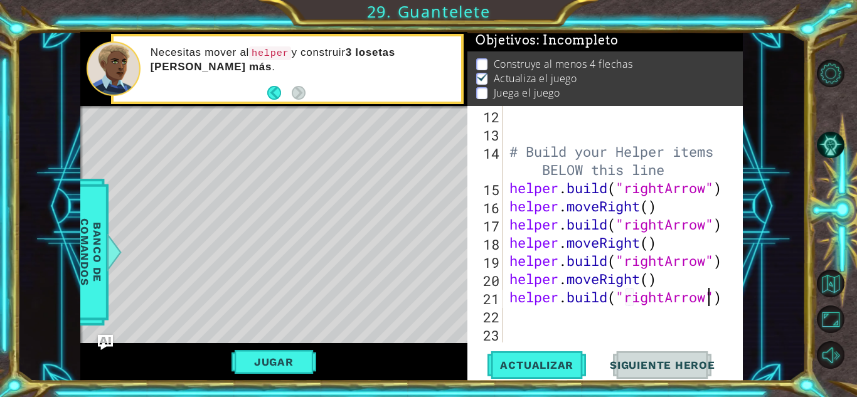
scroll to position [0, 9]
type textarea "[DOMAIN_NAME]("rightArrow")"
click at [569, 362] on span "Actualizar" at bounding box center [536, 365] width 98 height 13
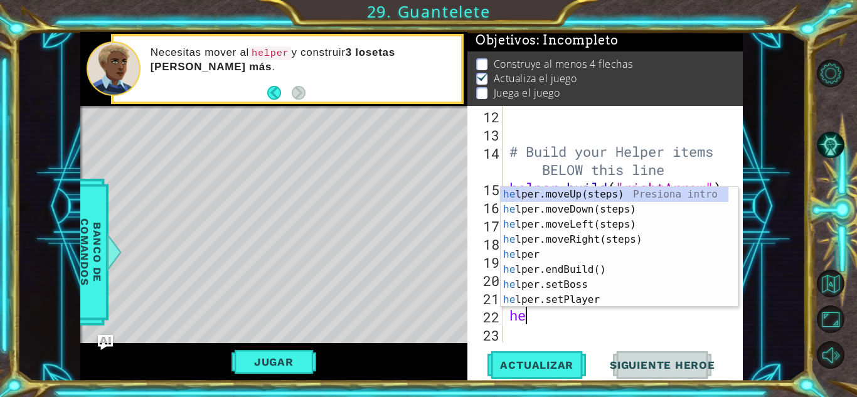
type textarea "h"
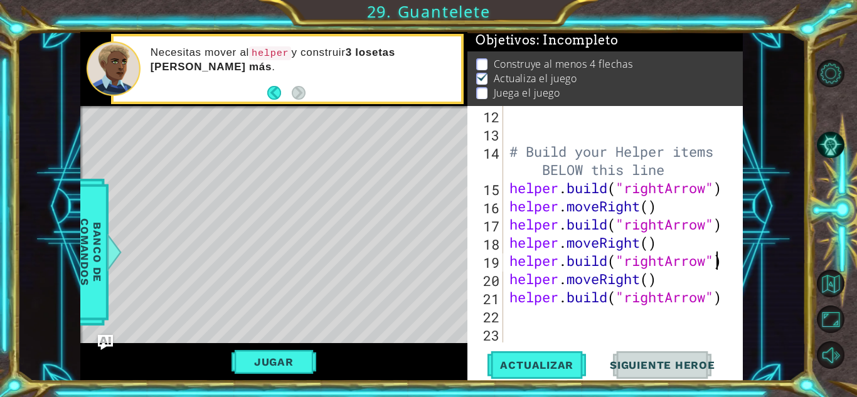
click at [718, 270] on div "# Build your Helper items BELOW this line helper . build ( "rightArrow" ) helpe…" at bounding box center [622, 242] width 230 height 273
type textarea "[DOMAIN_NAME]("rightArrow")"
click at [689, 311] on div "# Build your Helper items BELOW this line helper . build ( "rightArrow" ) helpe…" at bounding box center [622, 242] width 230 height 273
click at [704, 298] on div "# Build your Helper items BELOW this line helper . build ( "rightArrow" ) helpe…" at bounding box center [622, 242] width 230 height 273
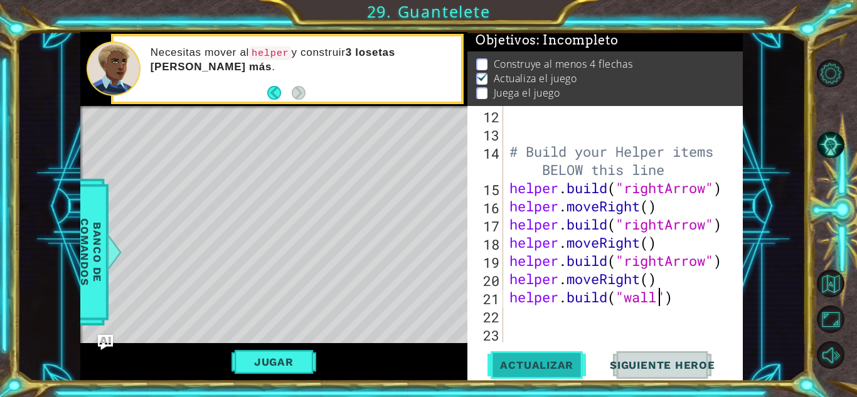
type textarea "[DOMAIN_NAME]("wall")"
click at [572, 359] on span "Actualizar" at bounding box center [536, 365] width 98 height 13
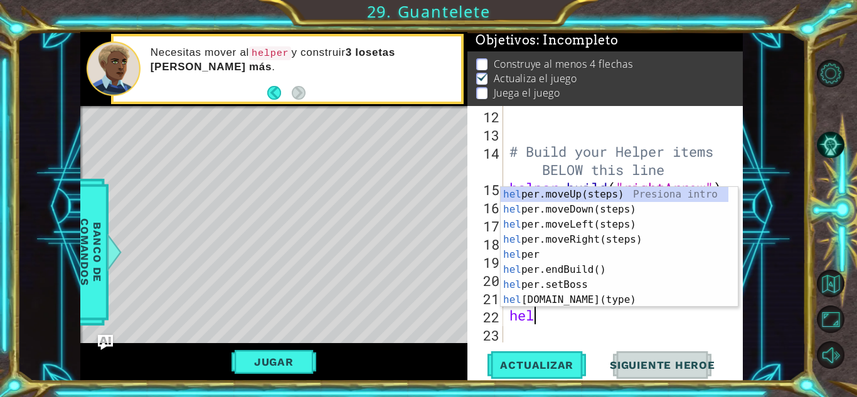
scroll to position [0, 1]
type textarea "helper"
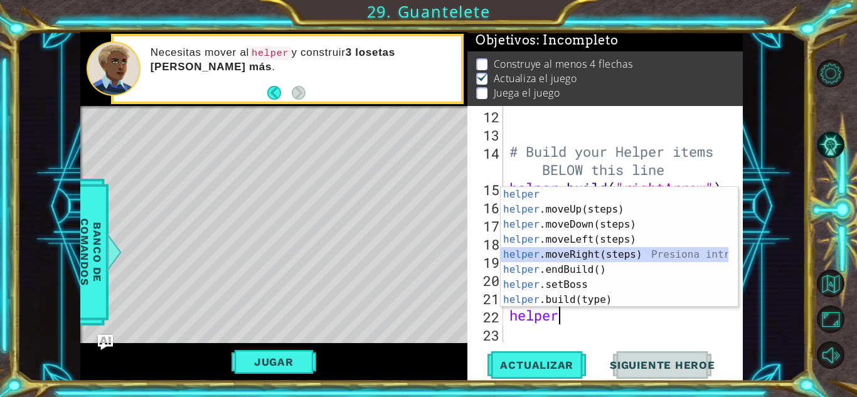
click at [603, 251] on div "helper Presiona intro helper .moveUp(steps) Presiona intro helper .moveDown(ste…" at bounding box center [614, 262] width 228 height 151
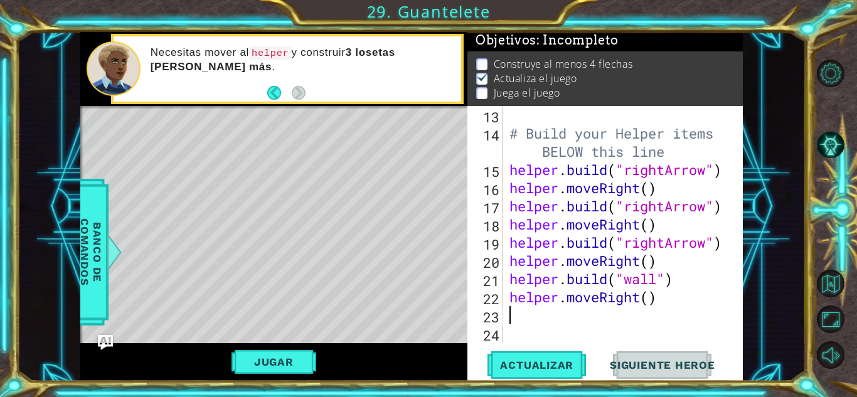
scroll to position [273, 0]
click at [541, 355] on button "Actualizar" at bounding box center [536, 365] width 98 height 28
click at [544, 373] on button "Actualizar" at bounding box center [536, 365] width 98 height 28
click at [299, 368] on button "Jugar" at bounding box center [273, 362] width 85 height 24
